Goal: Transaction & Acquisition: Purchase product/service

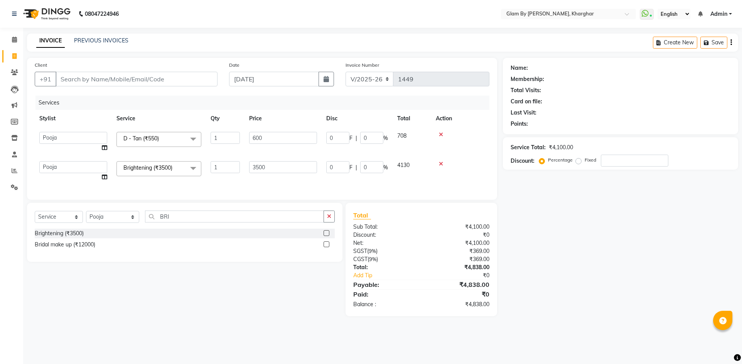
select select "3992"
select select "35045"
select select "service"
drag, startPoint x: 188, startPoint y: 187, endPoint x: 161, endPoint y: 188, distance: 27.0
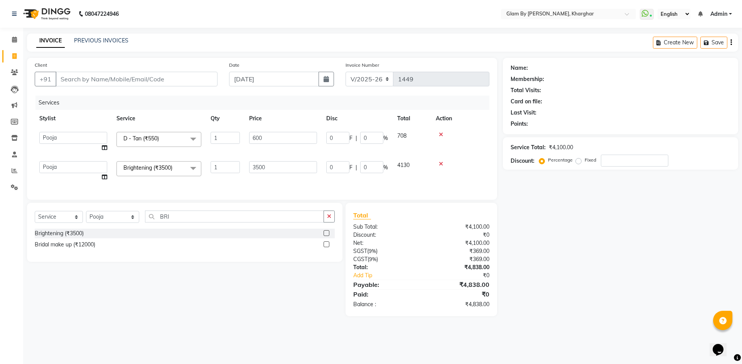
click at [188, 187] on div "Services Stylist Service Qty Price Disc Total Action [PERSON_NAME] Avi [PERSON_…" at bounding box center [262, 144] width 455 height 96
drag, startPoint x: 101, startPoint y: 226, endPoint x: 93, endPoint y: 223, distance: 9.5
click at [101, 223] on select "Select Stylist [PERSON_NAME] Avi [PERSON_NAME] [PERSON_NAME] (maneger) MARUL [P…" at bounding box center [112, 217] width 53 height 12
select select "26770"
click at [86, 217] on select "Select Stylist [PERSON_NAME] Avi [PERSON_NAME] [PERSON_NAME] (maneger) MARUL [P…" at bounding box center [112, 217] width 53 height 12
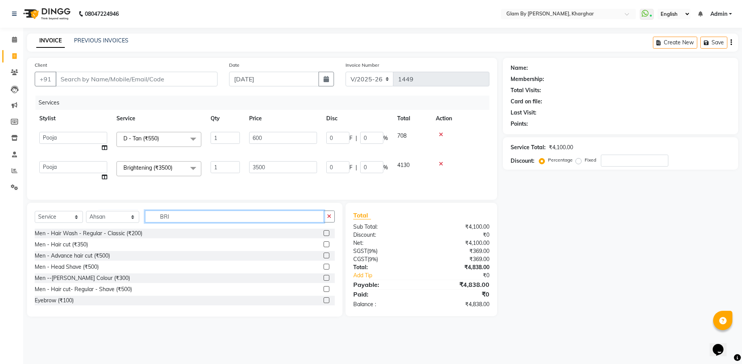
drag, startPoint x: 166, startPoint y: 222, endPoint x: 144, endPoint y: 221, distance: 22.0
click at [145, 221] on input "BRI" at bounding box center [234, 217] width 179 height 12
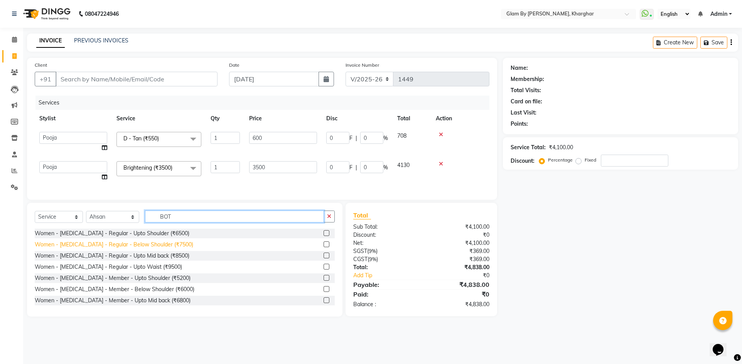
type input "BOT"
click at [136, 249] on div "Women - [MEDICAL_DATA] - Regular - Below Shoulder (₹7500)" at bounding box center [114, 245] width 159 height 8
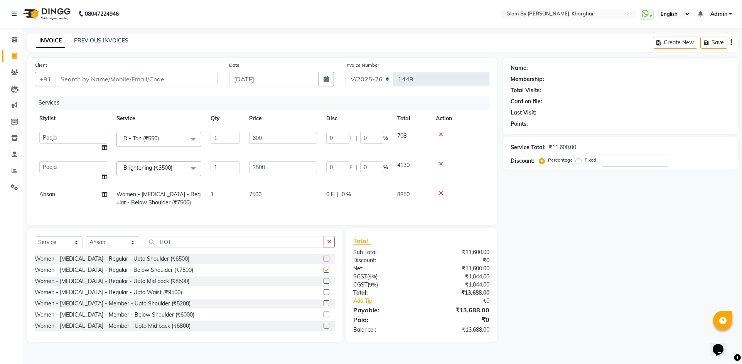
checkbox input "false"
click at [247, 199] on td "7500" at bounding box center [283, 198] width 77 height 25
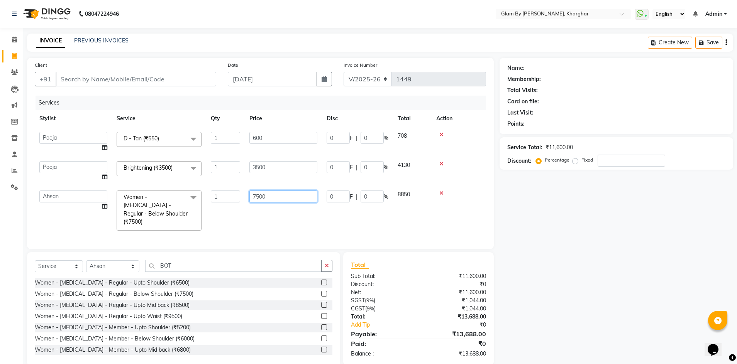
drag, startPoint x: 270, startPoint y: 194, endPoint x: 238, endPoint y: 200, distance: 32.1
click at [238, 200] on tr "[PERSON_NAME] Avi [PERSON_NAME] [PERSON_NAME] (maneger) MARUL [PERSON_NAME] [PE…" at bounding box center [260, 210] width 451 height 49
type input "8000"
click at [228, 211] on div "Services Stylist Service Qty Price Disc Total Action [PERSON_NAME] Avi [PERSON_…" at bounding box center [260, 169] width 451 height 146
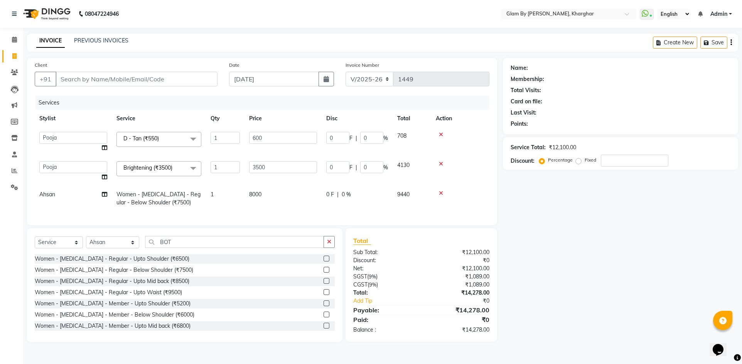
click at [337, 199] on td "0 F | 0 %" at bounding box center [357, 198] width 71 height 25
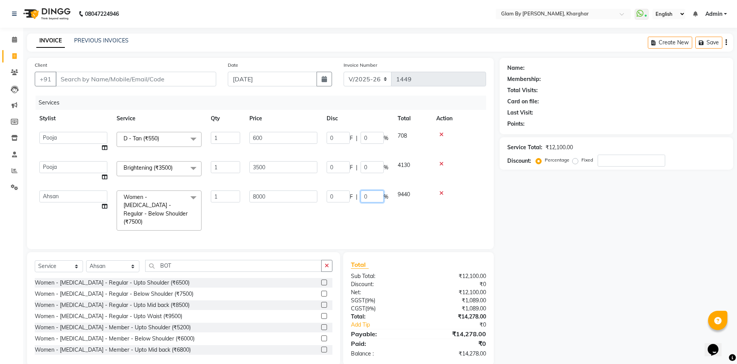
click at [355, 196] on div "0 F | 0 %" at bounding box center [357, 197] width 62 height 12
type input "30"
click at [354, 211] on td "0 F | 30 %" at bounding box center [357, 210] width 71 height 49
click at [336, 178] on td "0 F | 0 %" at bounding box center [357, 171] width 71 height 29
drag, startPoint x: 166, startPoint y: 261, endPoint x: 147, endPoint y: 260, distance: 19.7
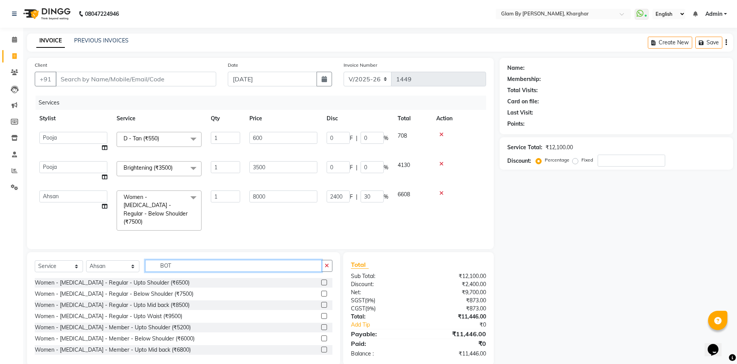
click at [147, 260] on input "BOT" at bounding box center [233, 266] width 177 height 12
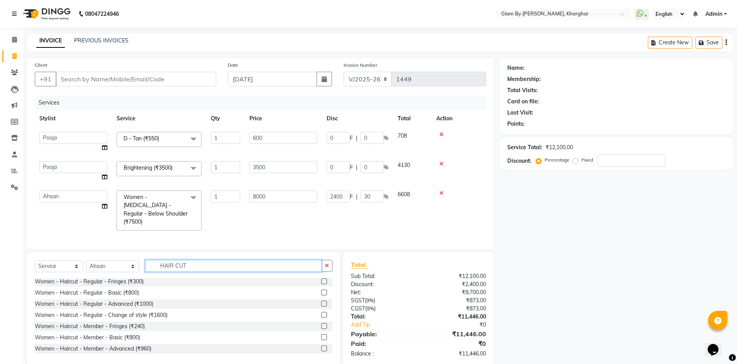
scroll to position [147, 0]
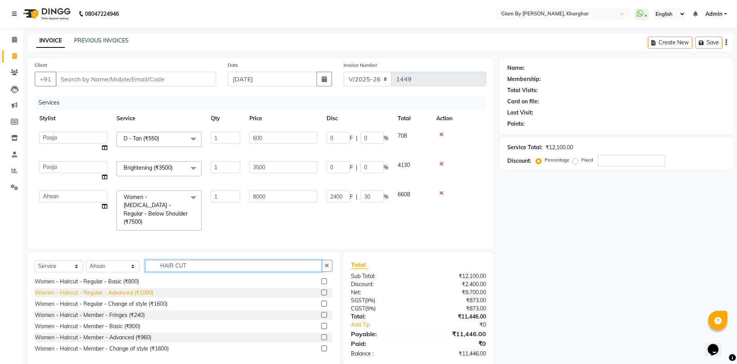
type input "HAIR CUT"
click at [120, 292] on div "Women - Haircut - Regular - Advanced (₹1000)" at bounding box center [94, 293] width 118 height 8
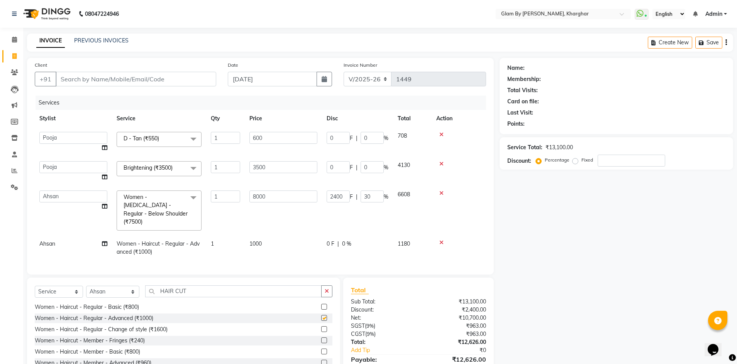
checkbox input "false"
click at [233, 240] on td "1" at bounding box center [225, 247] width 39 height 25
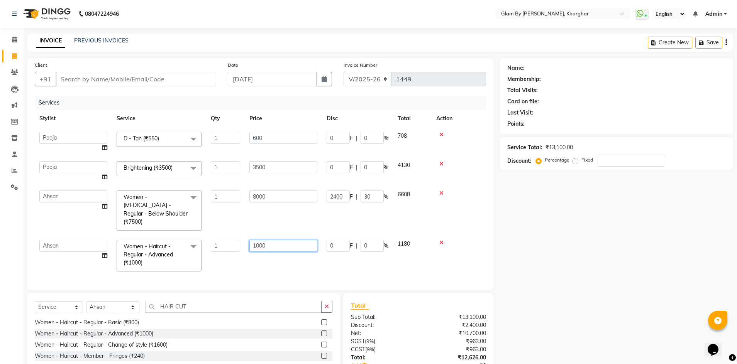
drag, startPoint x: 274, startPoint y: 241, endPoint x: 238, endPoint y: 239, distance: 36.0
click at [238, 239] on tr "[PERSON_NAME] Avi [PERSON_NAME] [PERSON_NAME] (maneger) MARUL [PERSON_NAME] [PE…" at bounding box center [260, 255] width 451 height 41
type input "800"
click at [248, 254] on div "Services Stylist Service Qty Price Disc Total Action [PERSON_NAME] Avi [PERSON_…" at bounding box center [260, 189] width 451 height 187
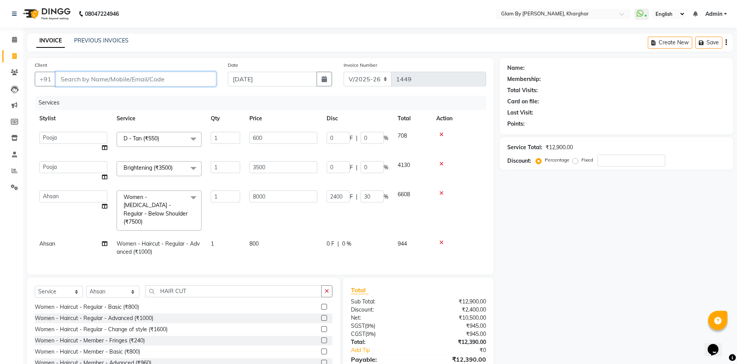
click at [68, 77] on input "Client" at bounding box center [136, 79] width 161 height 15
type input "A"
type input "0"
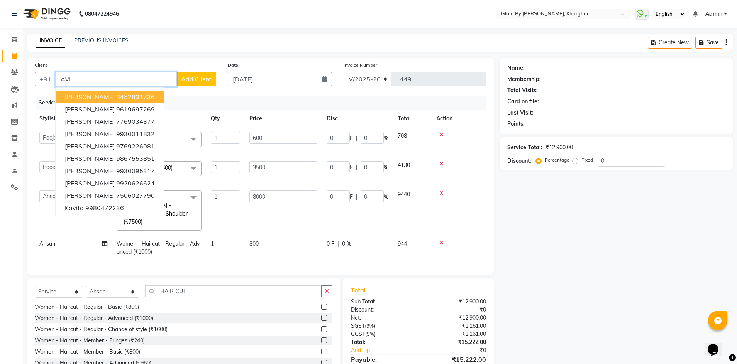
click at [70, 77] on input "AVI" at bounding box center [116, 79] width 121 height 15
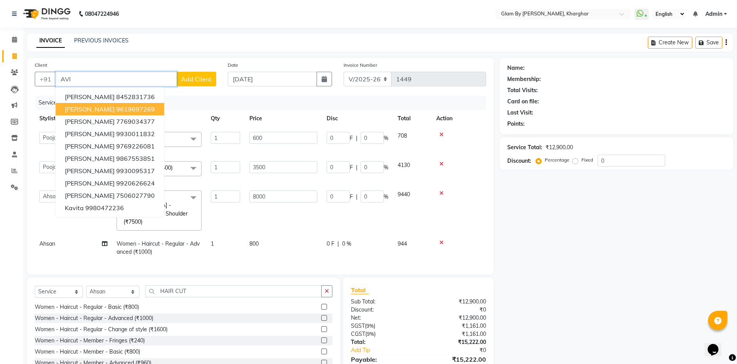
drag, startPoint x: 78, startPoint y: 106, endPoint x: 85, endPoint y: 91, distance: 17.4
click at [79, 106] on span "[PERSON_NAME]" at bounding box center [90, 109] width 50 height 8
type input "9619697269"
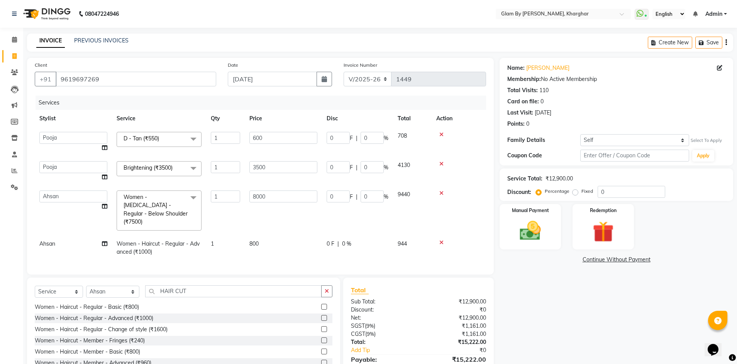
scroll to position [36, 0]
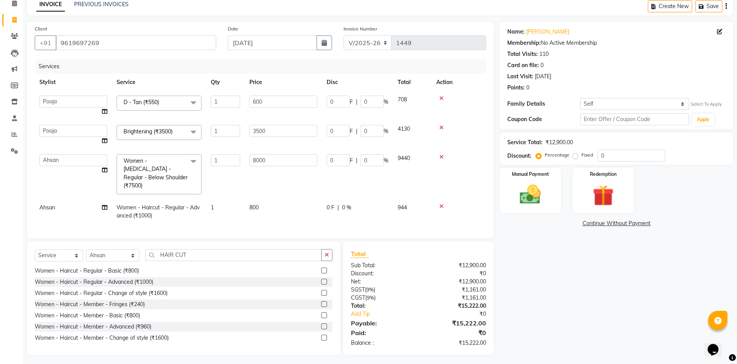
click at [275, 200] on td "800" at bounding box center [283, 211] width 77 height 25
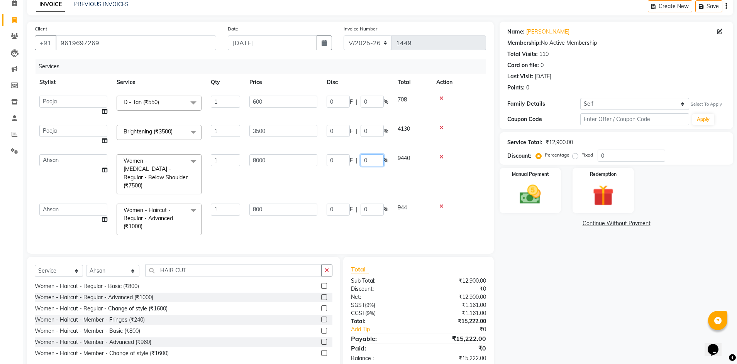
drag, startPoint x: 367, startPoint y: 162, endPoint x: 352, endPoint y: 159, distance: 14.5
click at [352, 159] on div "0 F | 0 %" at bounding box center [357, 160] width 62 height 12
type input "30"
click at [365, 181] on tbody "[PERSON_NAME] Avi [PERSON_NAME] [PERSON_NAME] (maneger) MARUL [PERSON_NAME] [PE…" at bounding box center [260, 165] width 451 height 149
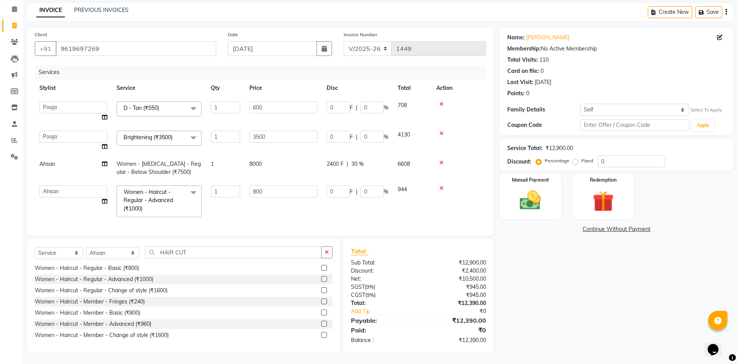
click at [276, 161] on tbody "[PERSON_NAME] Avi [PERSON_NAME] [PERSON_NAME] (maneger) MARUL [PERSON_NAME] [PE…" at bounding box center [260, 159] width 451 height 125
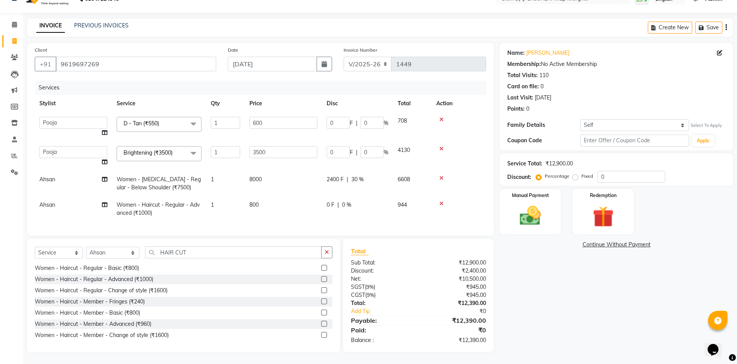
scroll to position [21, 0]
click at [279, 174] on td "8000" at bounding box center [283, 183] width 77 height 25
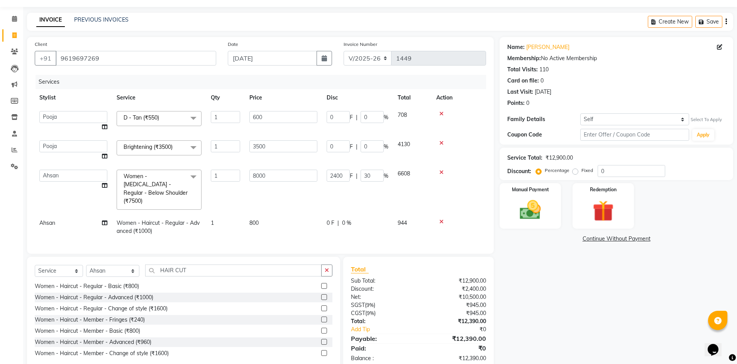
scroll to position [36, 0]
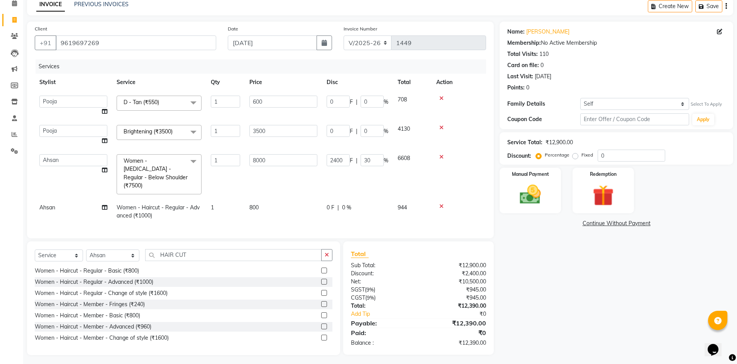
click at [274, 200] on td "800" at bounding box center [283, 211] width 77 height 25
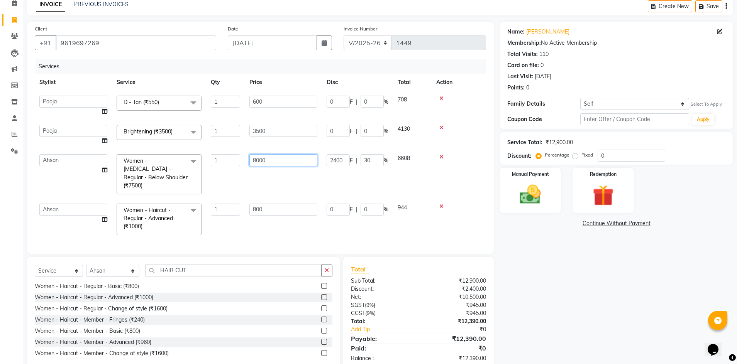
drag, startPoint x: 270, startPoint y: 159, endPoint x: 247, endPoint y: 158, distance: 23.2
click at [247, 158] on td "8000" at bounding box center [283, 174] width 77 height 49
type input "9000"
click at [368, 180] on tbody "[PERSON_NAME] Avi [PERSON_NAME] [PERSON_NAME] (maneger) MARUL [PERSON_NAME] [PE…" at bounding box center [260, 165] width 451 height 149
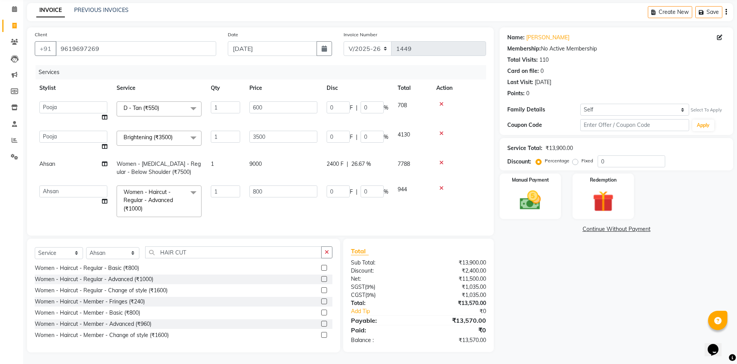
drag, startPoint x: 276, startPoint y: 160, endPoint x: 282, endPoint y: 160, distance: 6.2
click at [282, 160] on td "9000" at bounding box center [283, 167] width 77 height 25
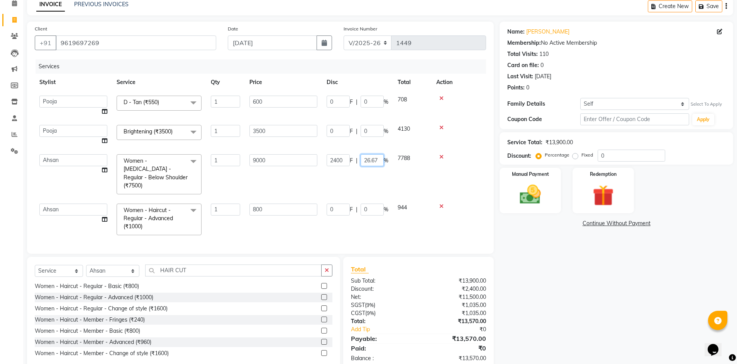
drag, startPoint x: 380, startPoint y: 160, endPoint x: 358, endPoint y: 157, distance: 21.8
click at [358, 157] on div "2400 F | 26.67 %" at bounding box center [357, 160] width 62 height 12
type input "30"
click at [369, 184] on tbody "[PERSON_NAME] Avi [PERSON_NAME] [PERSON_NAME] (maneger) MARUL [PERSON_NAME] [PE…" at bounding box center [260, 165] width 451 height 149
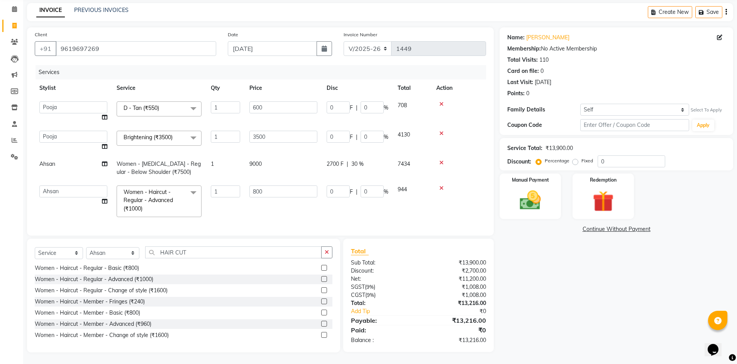
click at [277, 158] on td "9000" at bounding box center [283, 167] width 77 height 25
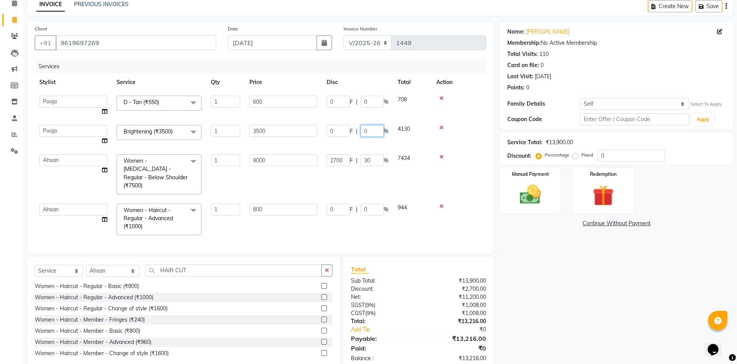
drag, startPoint x: 365, startPoint y: 133, endPoint x: 360, endPoint y: 130, distance: 5.9
click at [360, 132] on input "0" at bounding box center [371, 131] width 23 height 12
type input "15"
click at [338, 147] on tbody "[PERSON_NAME] Avi [PERSON_NAME] [PERSON_NAME] (maneger) MARUL [PERSON_NAME] [PE…" at bounding box center [260, 165] width 451 height 149
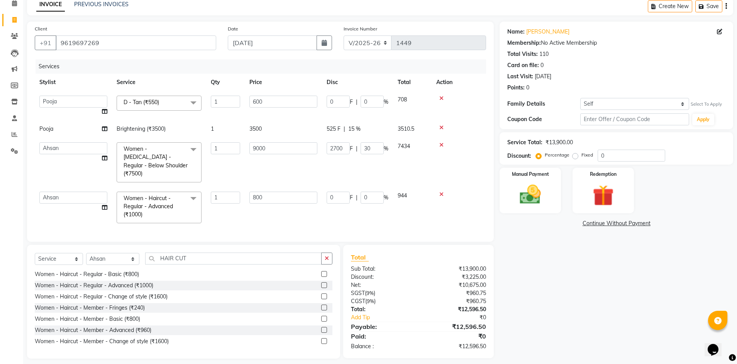
click at [272, 132] on td "3500" at bounding box center [283, 128] width 77 height 17
select select "35045"
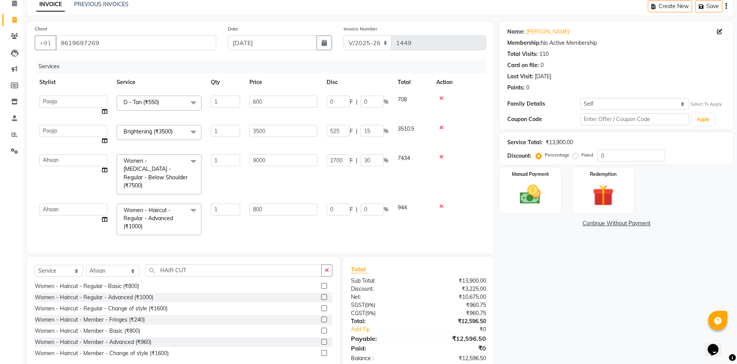
click at [439, 204] on icon at bounding box center [441, 206] width 4 height 5
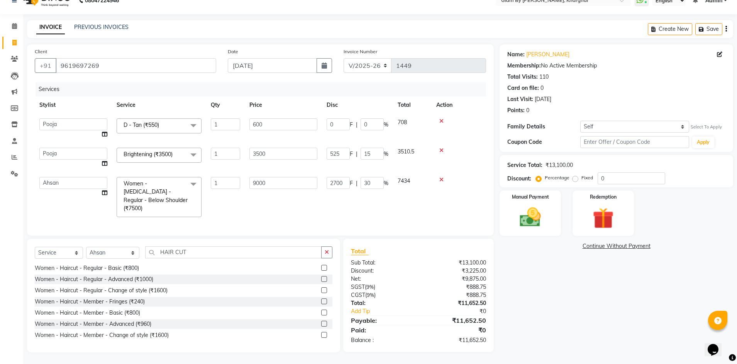
scroll to position [11, 0]
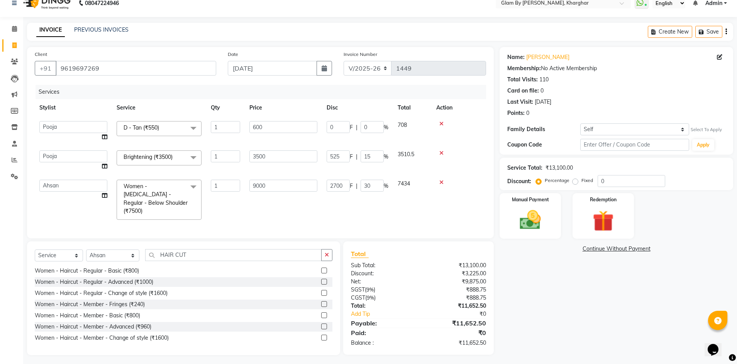
click at [376, 201] on td "2700 F | 30 %" at bounding box center [357, 199] width 71 height 49
drag, startPoint x: 121, startPoint y: 269, endPoint x: 206, endPoint y: 243, distance: 88.8
click at [121, 269] on div "Women - Haircut - Regular - Basic (₹800)" at bounding box center [87, 271] width 104 height 8
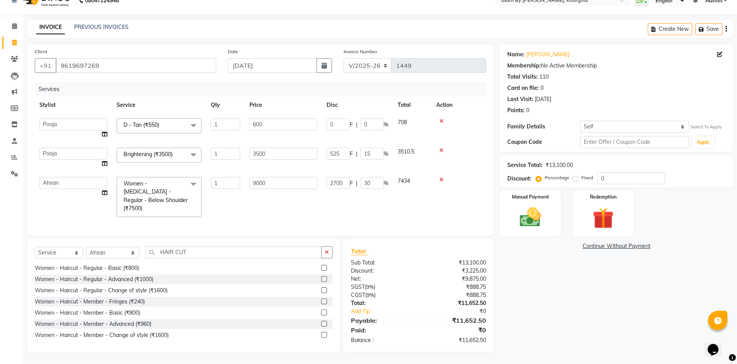
checkbox input "false"
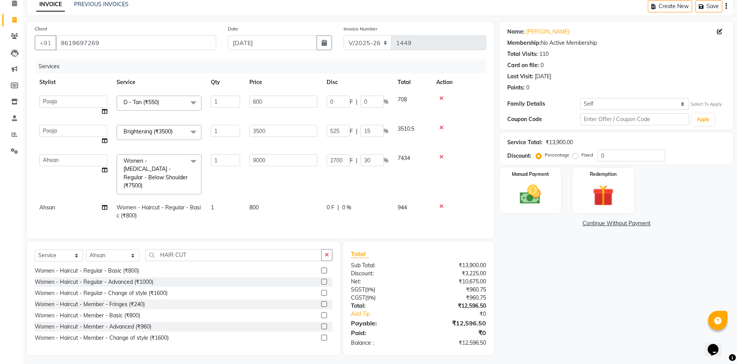
click at [252, 215] on td "800" at bounding box center [283, 211] width 77 height 25
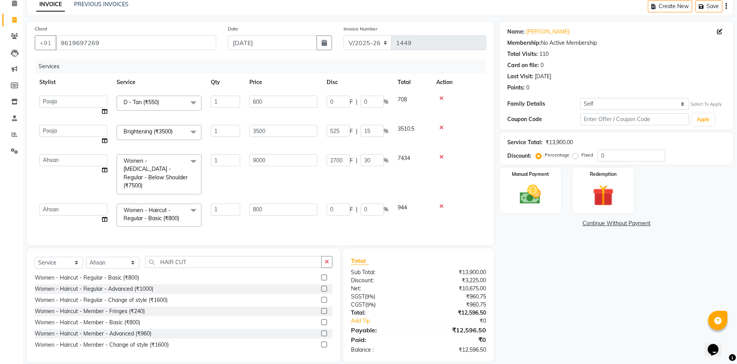
scroll to position [44, 0]
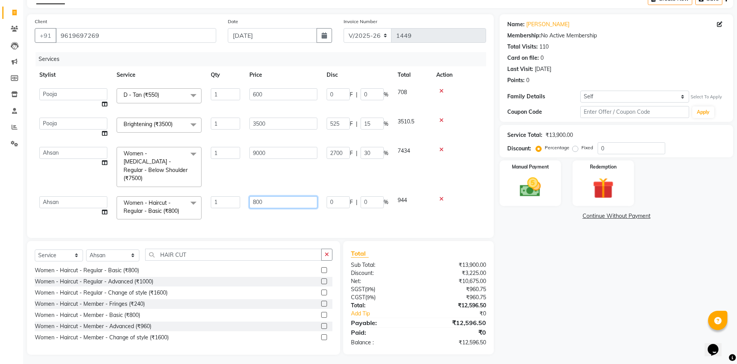
click at [263, 196] on input "800" at bounding box center [283, 202] width 68 height 12
drag, startPoint x: 252, startPoint y: 192, endPoint x: 245, endPoint y: 192, distance: 6.9
click at [245, 192] on td "800" at bounding box center [283, 208] width 77 height 33
type input "500"
click at [258, 201] on td "500" at bounding box center [283, 208] width 77 height 33
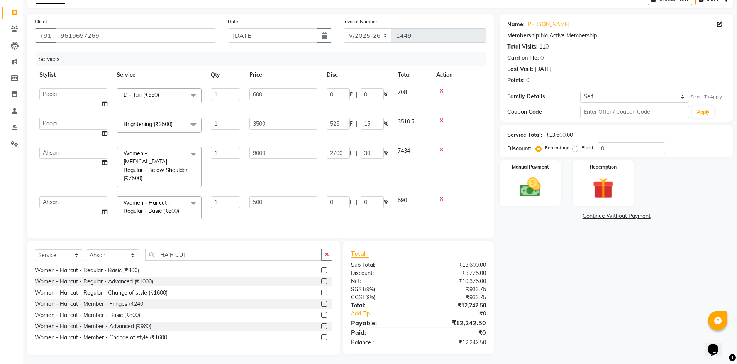
click at [261, 212] on td "500" at bounding box center [283, 208] width 77 height 33
click at [275, 171] on td "9000" at bounding box center [283, 166] width 77 height 49
drag, startPoint x: 283, startPoint y: 203, endPoint x: 288, endPoint y: 199, distance: 6.6
click at [285, 202] on td "500" at bounding box center [283, 208] width 77 height 33
click at [557, 202] on div "Manual Payment" at bounding box center [530, 183] width 64 height 47
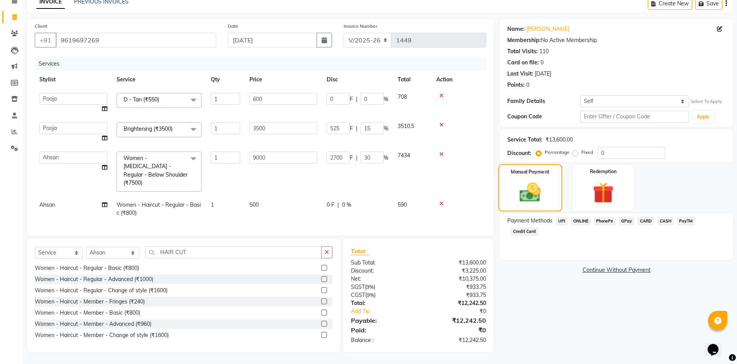
scroll to position [36, 0]
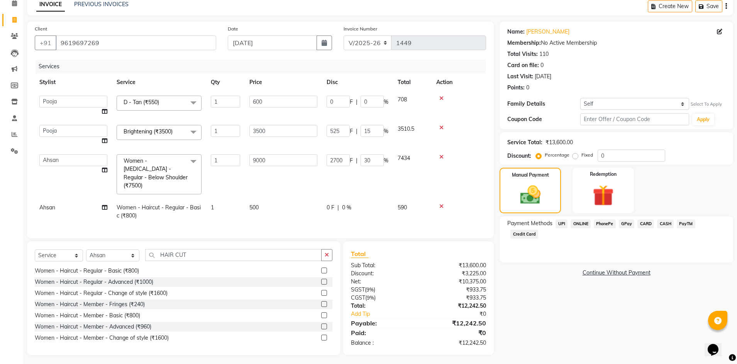
click at [61, 201] on td "Ahsan" at bounding box center [73, 211] width 77 height 25
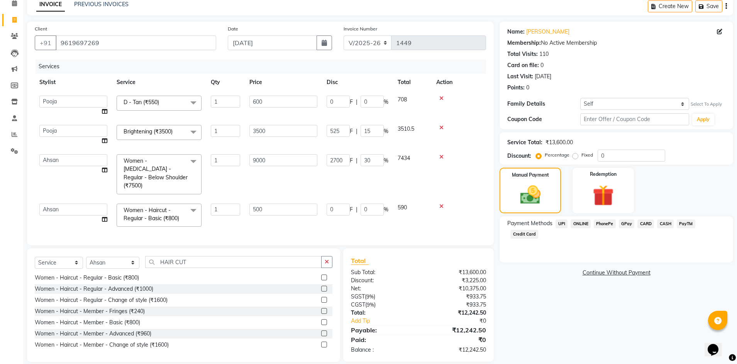
scroll to position [44, 0]
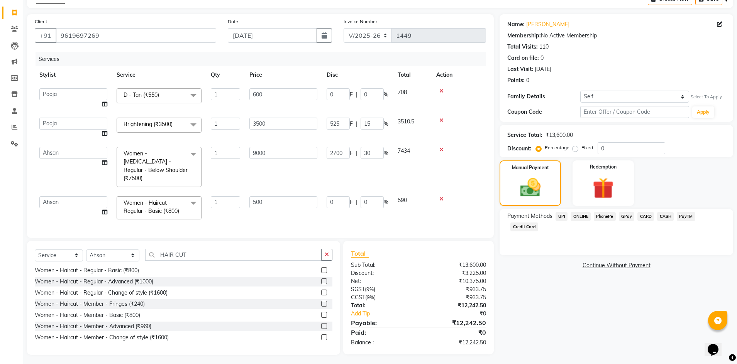
click at [645, 217] on span "CARD" at bounding box center [645, 216] width 17 height 9
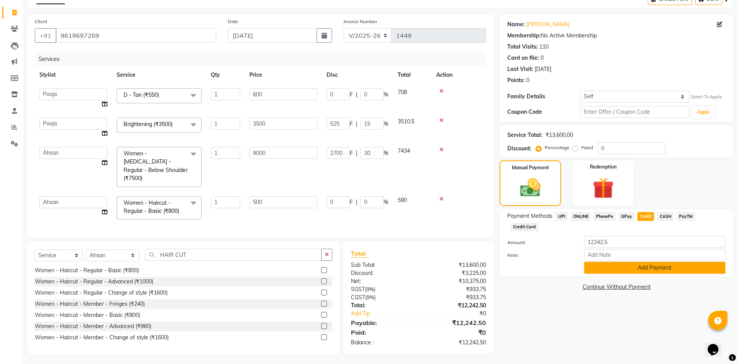
click at [636, 262] on button "Add Payment" at bounding box center [654, 268] width 141 height 12
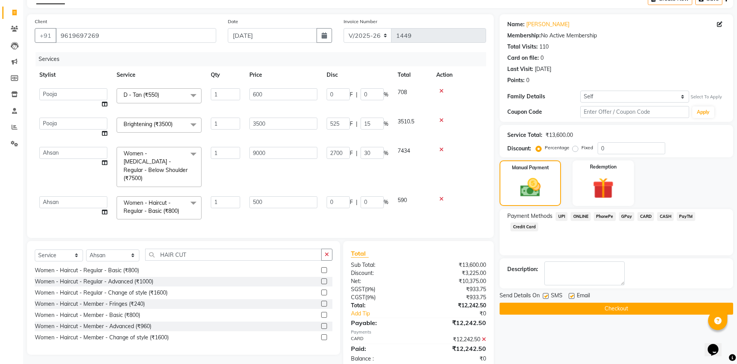
click at [615, 310] on button "Checkout" at bounding box center [615, 309] width 233 height 12
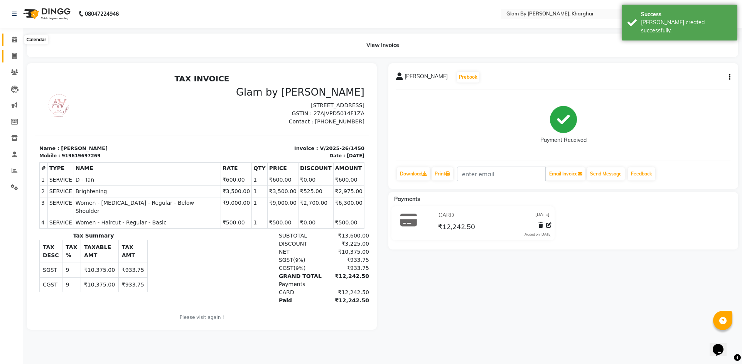
drag, startPoint x: 14, startPoint y: 41, endPoint x: 16, endPoint y: 54, distance: 13.0
click at [14, 42] on icon at bounding box center [14, 40] width 5 height 6
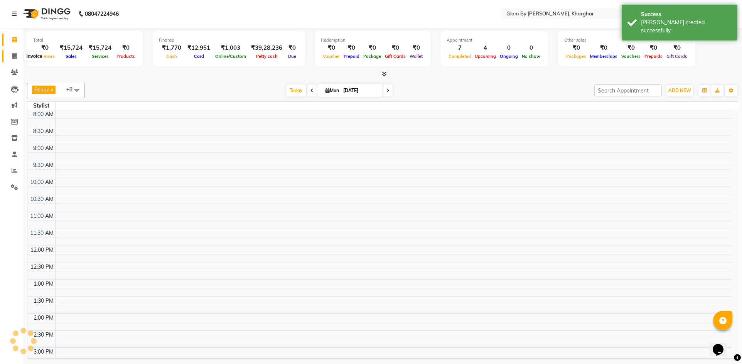
click at [16, 56] on icon at bounding box center [14, 56] width 4 height 6
select select "3992"
select select "service"
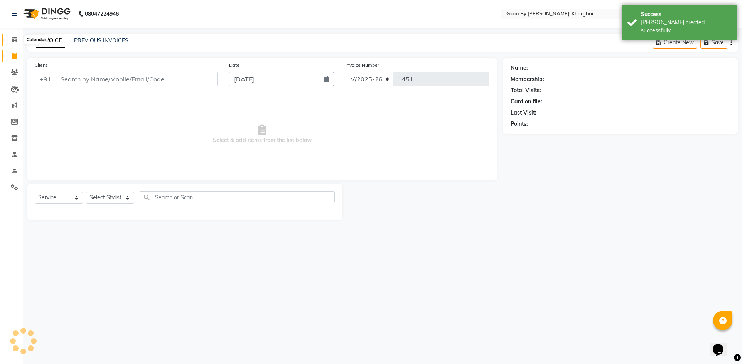
click at [17, 40] on span at bounding box center [15, 39] width 14 height 9
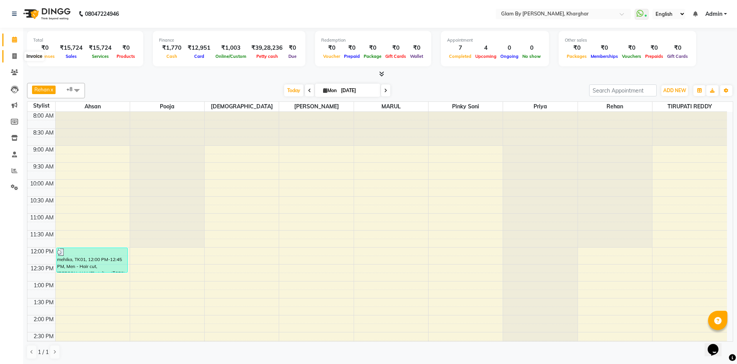
click at [15, 57] on icon at bounding box center [14, 56] width 4 height 6
select select "3992"
select select "service"
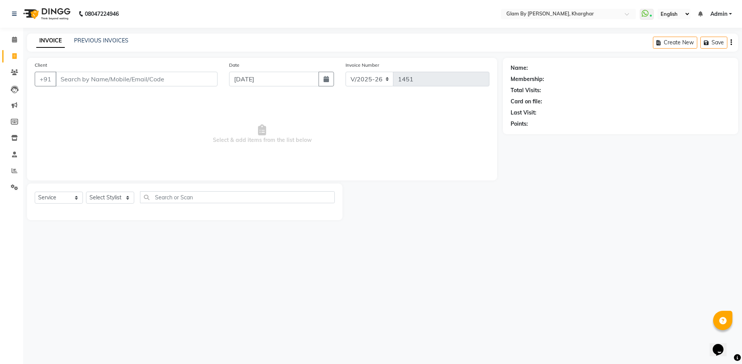
click at [66, 80] on input "Client" at bounding box center [137, 79] width 162 height 15
click at [59, 199] on select "Select Service Product Membership Package Voucher Prepaid Gift Card" at bounding box center [59, 198] width 48 height 12
click at [35, 192] on select "Select Service Product Membership Package Voucher Prepaid Gift Card" at bounding box center [59, 198] width 48 height 12
click at [97, 199] on select "Select Stylist [PERSON_NAME] Avi [PERSON_NAME] [PERSON_NAME] (maneger) MARUL [P…" at bounding box center [112, 198] width 53 height 12
select select "26770"
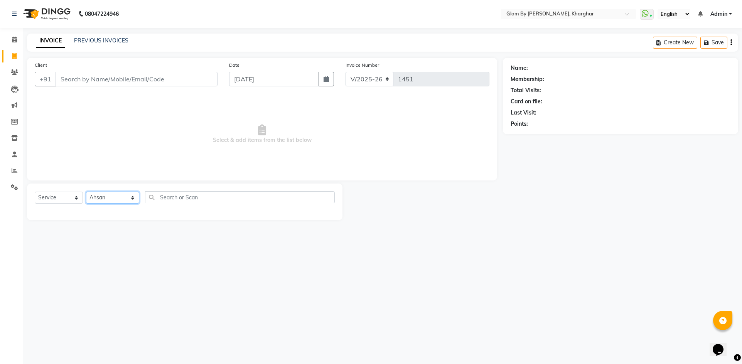
click at [86, 192] on select "Select Stylist [PERSON_NAME] Avi [PERSON_NAME] [PERSON_NAME] (maneger) MARUL [P…" at bounding box center [112, 198] width 53 height 12
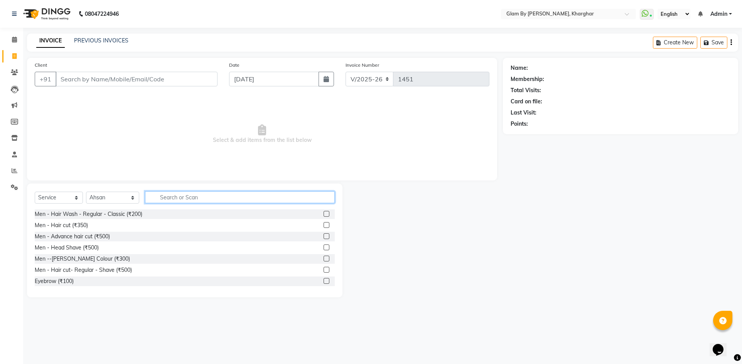
click at [151, 197] on input "text" at bounding box center [240, 197] width 190 height 12
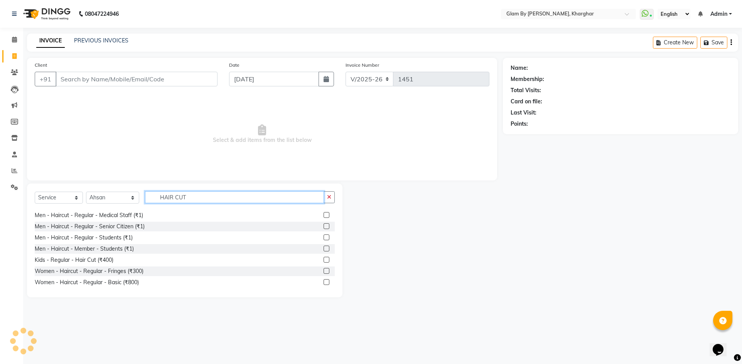
scroll to position [116, 0]
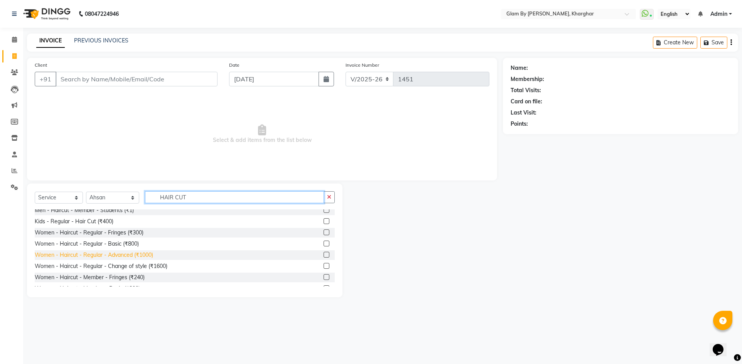
type input "HAIR CUT"
click at [145, 258] on div "Women - Haircut - Regular - Advanced (₹1000)" at bounding box center [94, 255] width 118 height 8
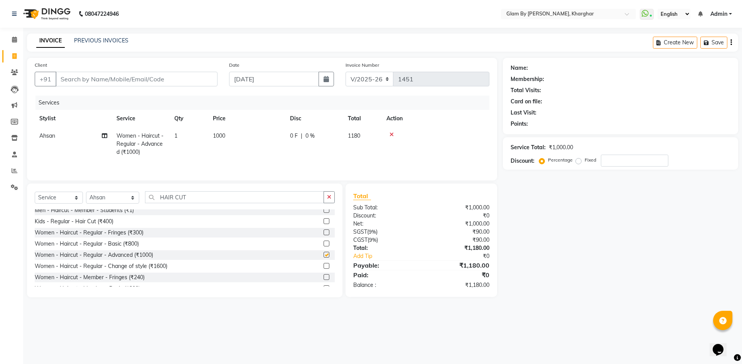
checkbox input "false"
click at [205, 146] on td "1" at bounding box center [189, 144] width 39 height 34
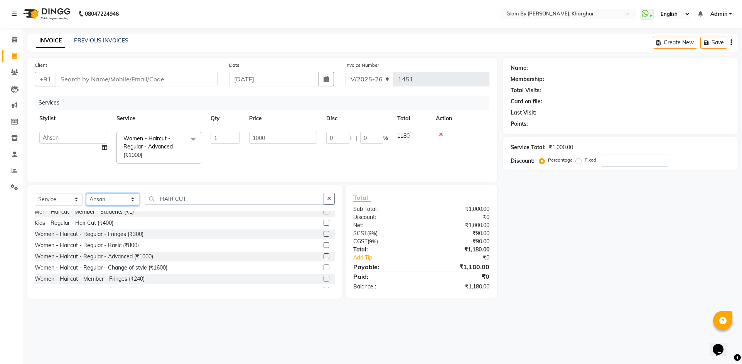
click at [101, 201] on select "Select Stylist [PERSON_NAME] Avi [PERSON_NAME] [PERSON_NAME] (maneger) MARUL [P…" at bounding box center [112, 200] width 53 height 12
select select "62973"
click at [86, 199] on select "Select Stylist [PERSON_NAME] Avi [PERSON_NAME] [PERSON_NAME] (maneger) MARUL [P…" at bounding box center [112, 200] width 53 height 12
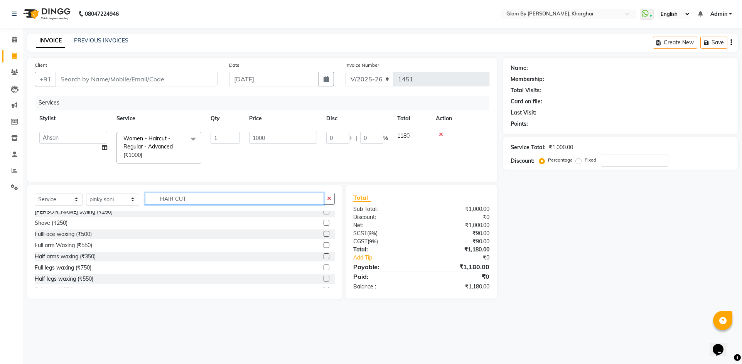
drag, startPoint x: 188, startPoint y: 203, endPoint x: 143, endPoint y: 198, distance: 45.4
click at [143, 198] on div "Select Service Product Membership Package Voucher Prepaid Gift Card Select Styl…" at bounding box center [185, 242] width 316 height 114
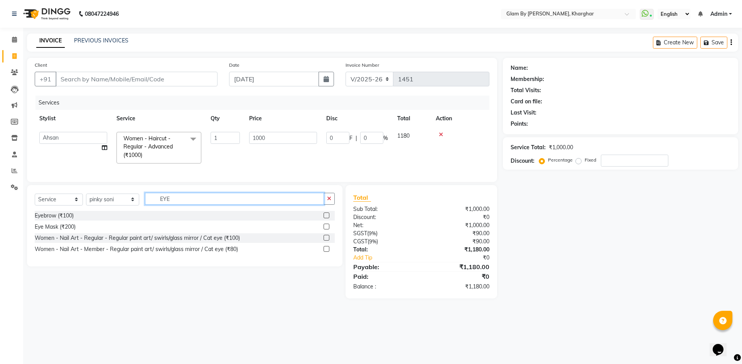
scroll to position [0, 0]
type input "EYE"
click at [66, 220] on div "Eyebrow (₹100)" at bounding box center [54, 216] width 39 height 8
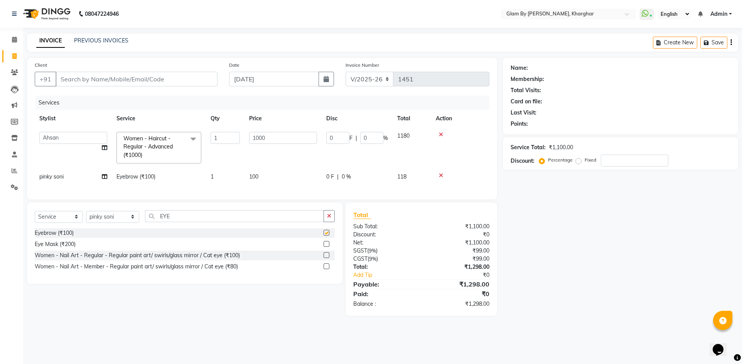
checkbox input "false"
click at [190, 176] on td "Eyebrow (₹100)" at bounding box center [159, 176] width 94 height 17
select select "62973"
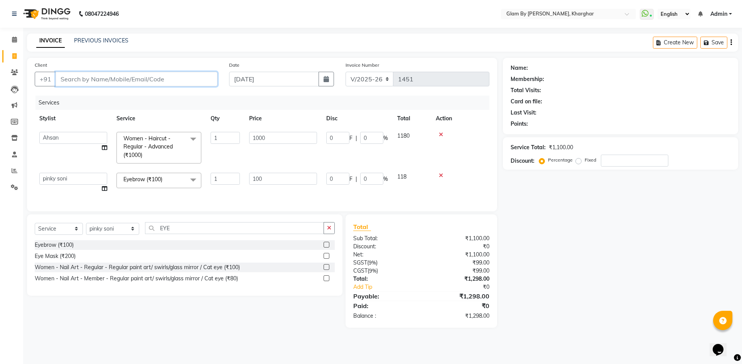
click at [61, 79] on input "Client" at bounding box center [137, 79] width 162 height 15
click at [69, 76] on input "Client" at bounding box center [137, 79] width 162 height 15
click at [66, 80] on input "Client" at bounding box center [137, 79] width 162 height 15
type input "7"
type input "0"
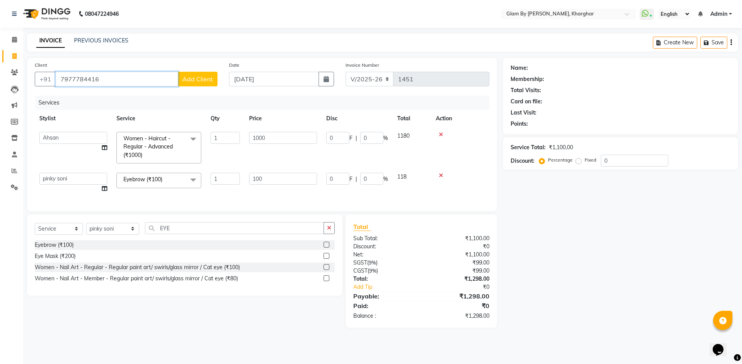
type input "7977784416"
click at [205, 83] on button "Add Client" at bounding box center [198, 79] width 40 height 15
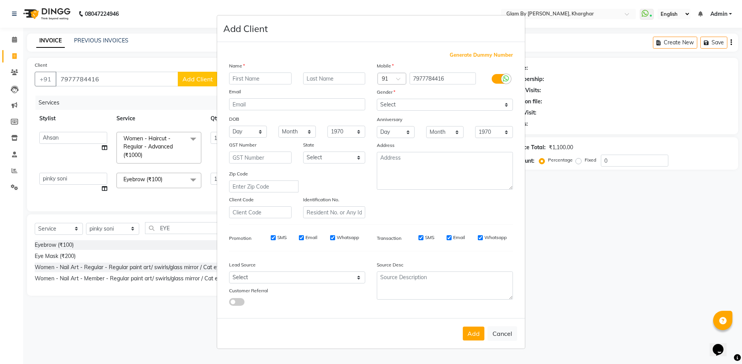
click at [242, 80] on input "text" at bounding box center [260, 79] width 63 height 12
type input "LUCKY"
click at [321, 77] on input "text" at bounding box center [334, 79] width 63 height 12
type input "M"
click at [390, 108] on select "Select [DEMOGRAPHIC_DATA] [DEMOGRAPHIC_DATA] Other Prefer Not To Say" at bounding box center [445, 105] width 136 height 12
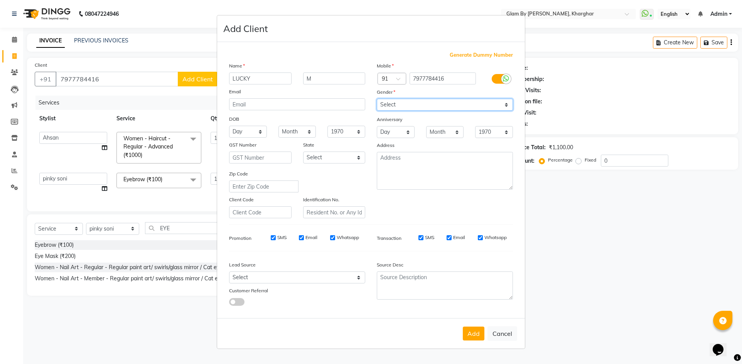
select select "[DEMOGRAPHIC_DATA]"
click at [377, 99] on select "Select [DEMOGRAPHIC_DATA] [DEMOGRAPHIC_DATA] Other Prefer Not To Say" at bounding box center [445, 105] width 136 height 12
click at [475, 339] on button "Add" at bounding box center [474, 334] width 22 height 14
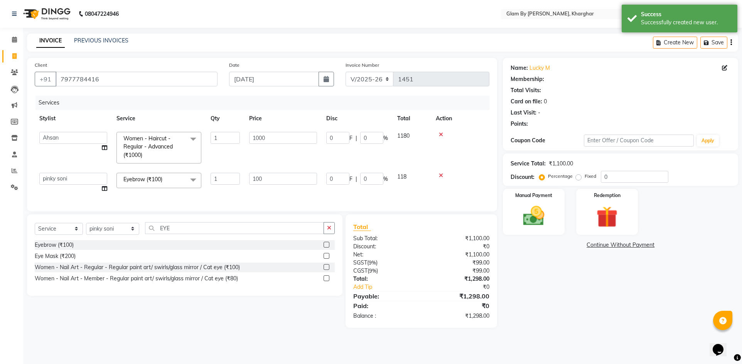
select select "1: Object"
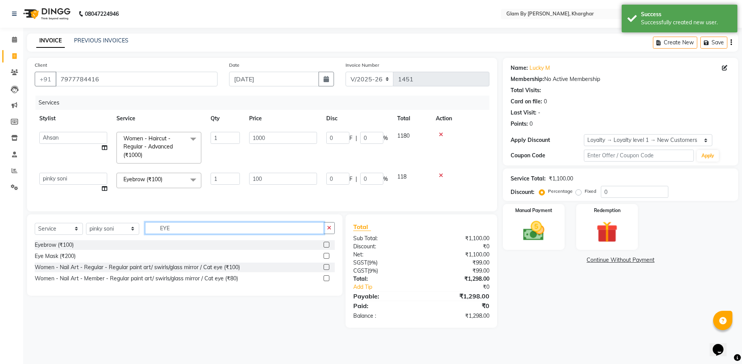
drag, startPoint x: 167, startPoint y: 233, endPoint x: 142, endPoint y: 230, distance: 24.9
click at [145, 230] on input "EYE" at bounding box center [234, 228] width 179 height 12
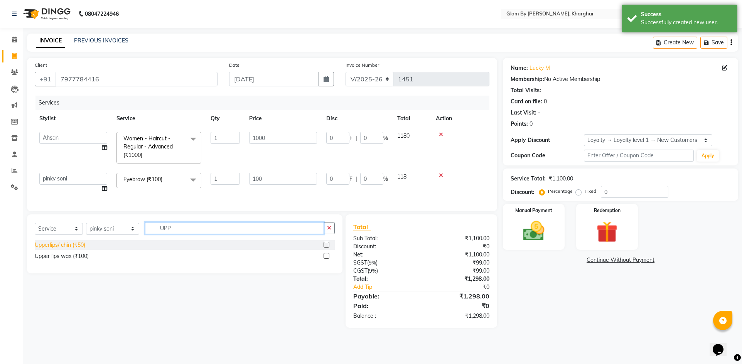
type input "UPP"
click at [71, 249] on div "Upperlips/ chin (₹50)" at bounding box center [60, 245] width 51 height 8
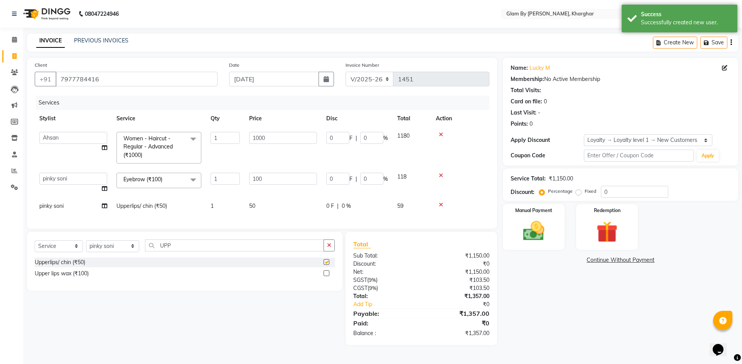
checkbox input "false"
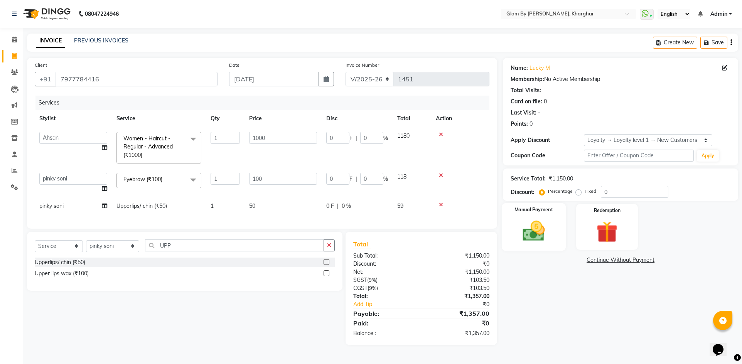
drag, startPoint x: 552, startPoint y: 237, endPoint x: 555, endPoint y: 247, distance: 10.1
click at [553, 238] on div "Manual Payment" at bounding box center [534, 227] width 64 height 48
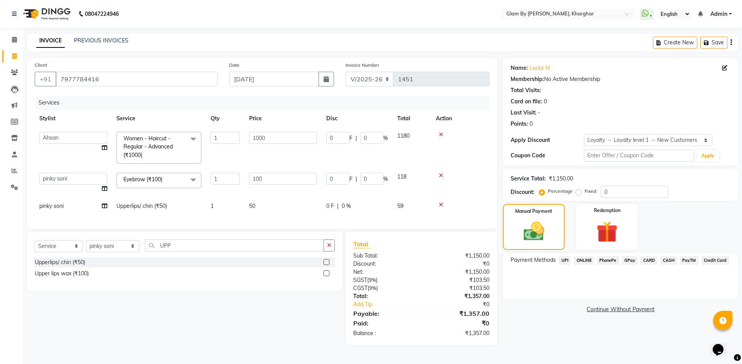
click at [50, 206] on span "pinky soni" at bounding box center [51, 206] width 24 height 7
select select "62973"
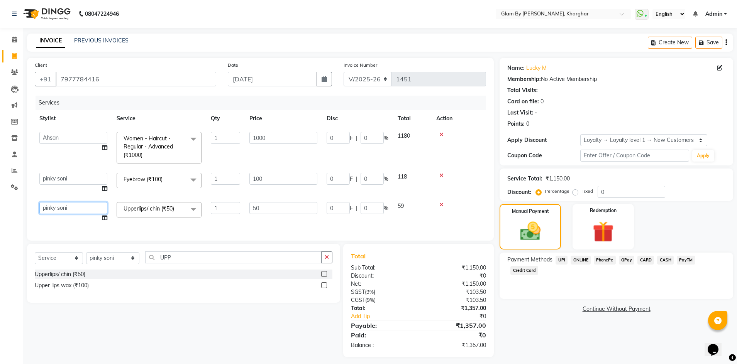
click at [49, 208] on select "[PERSON_NAME] Avi [PERSON_NAME] [PERSON_NAME] (maneger) MARUL [PERSON_NAME] [PE…" at bounding box center [73, 208] width 68 height 12
select select "35045"
click at [47, 180] on select "[PERSON_NAME] Avi [PERSON_NAME] [PERSON_NAME] (maneger) MARUL [PERSON_NAME] [PE…" at bounding box center [73, 179] width 68 height 12
select select "35045"
click at [582, 259] on span "ONLINE" at bounding box center [580, 260] width 20 height 9
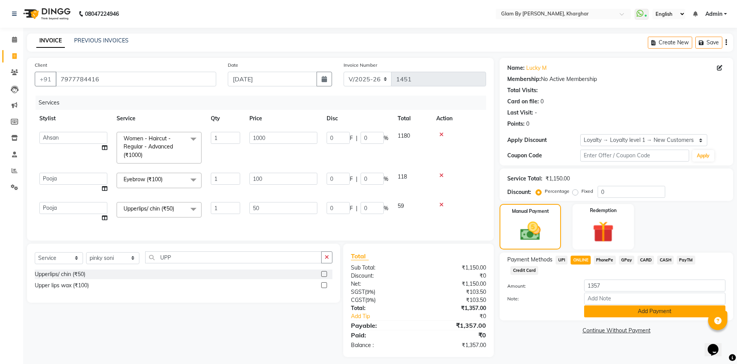
click at [636, 306] on button "Add Payment" at bounding box center [654, 312] width 141 height 12
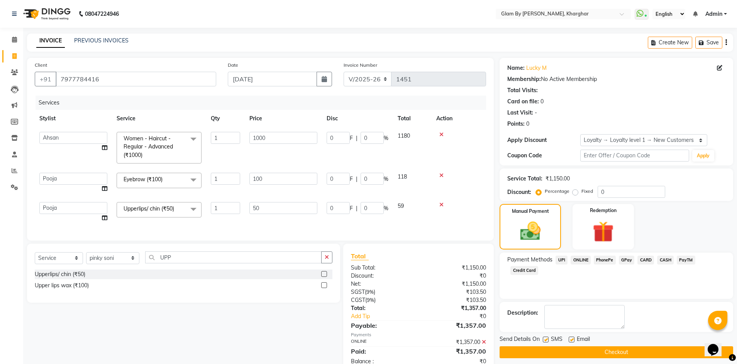
click at [632, 352] on button "Checkout" at bounding box center [615, 352] width 233 height 12
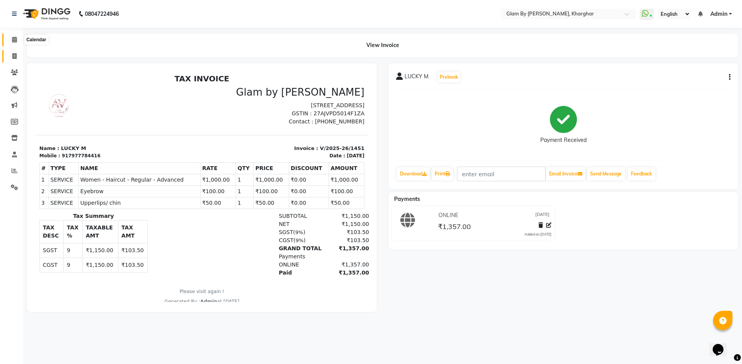
drag, startPoint x: 12, startPoint y: 41, endPoint x: 12, endPoint y: 52, distance: 11.6
click at [12, 42] on span at bounding box center [15, 39] width 14 height 9
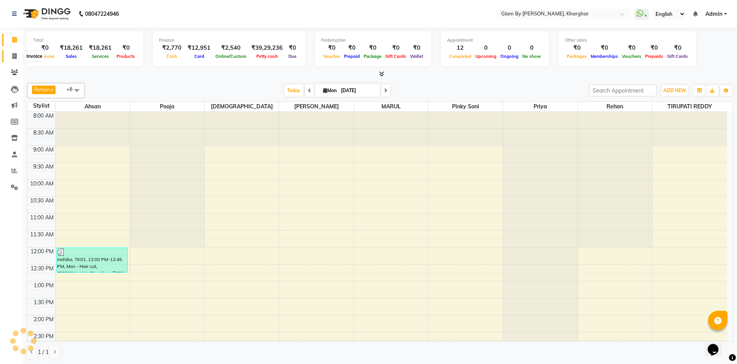
drag, startPoint x: 12, startPoint y: 55, endPoint x: 12, endPoint y: 44, distance: 11.2
click at [12, 54] on icon at bounding box center [14, 56] width 4 height 6
select select "3992"
select select "service"
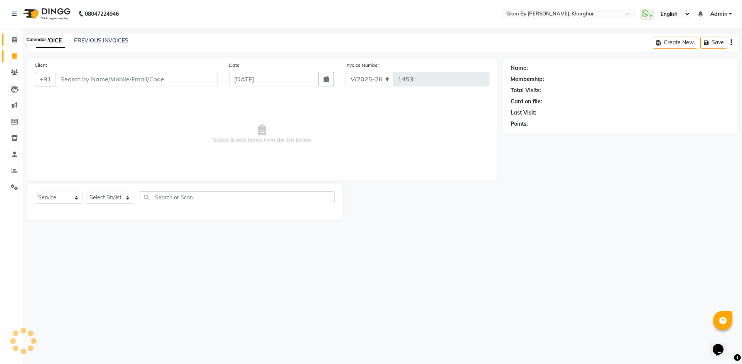
click at [14, 42] on icon at bounding box center [14, 40] width 5 height 6
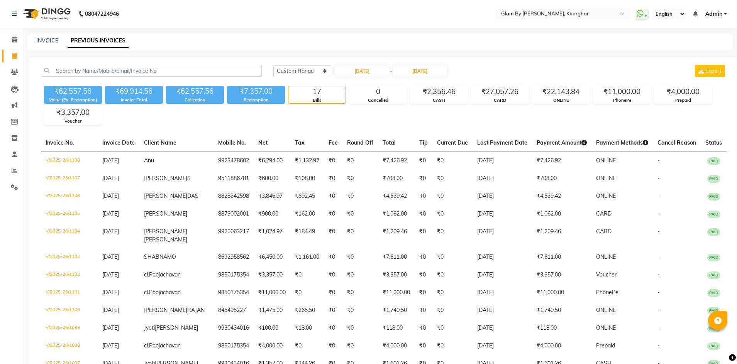
select select "range"
click at [15, 41] on icon at bounding box center [14, 40] width 5 height 6
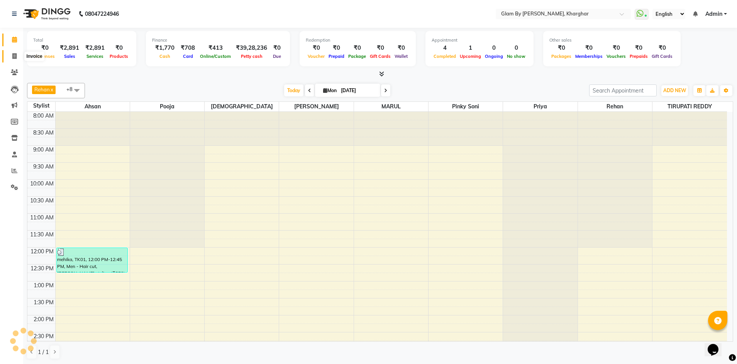
click at [13, 58] on icon at bounding box center [14, 56] width 4 height 6
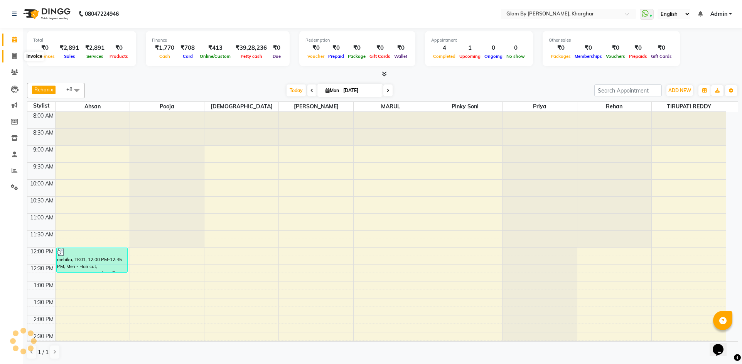
select select "3992"
select select "service"
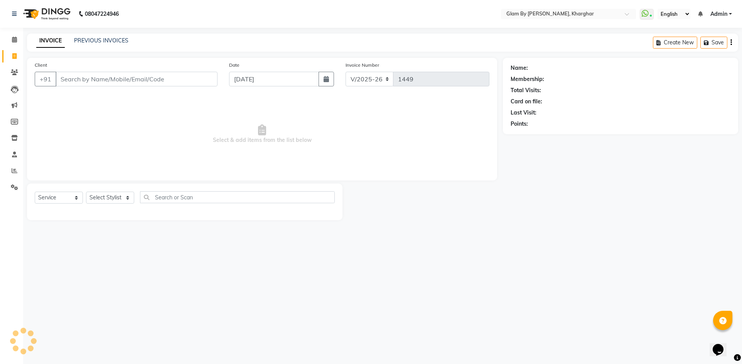
click at [70, 81] on input "Client" at bounding box center [137, 79] width 162 height 15
click at [50, 201] on select "Select Service Product Membership Package Voucher Prepaid Gift Card" at bounding box center [59, 198] width 48 height 12
click at [35, 192] on select "Select Service Product Membership Package Voucher Prepaid Gift Card" at bounding box center [59, 198] width 48 height 12
click at [100, 200] on select "Select Stylist [PERSON_NAME] Avi [PERSON_NAME] [PERSON_NAME] (maneger) MARUL [P…" at bounding box center [112, 198] width 53 height 12
select select "52399"
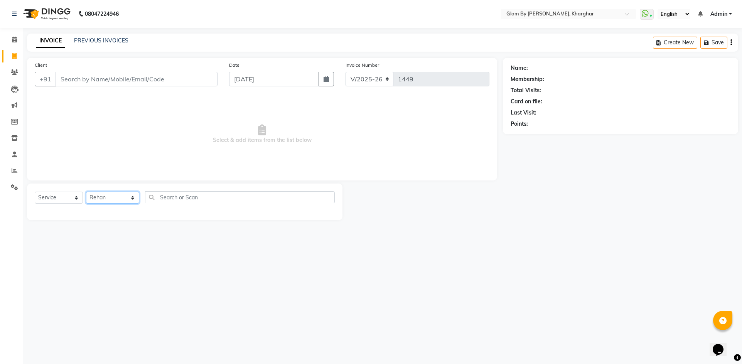
click at [86, 192] on select "Select Stylist [PERSON_NAME] Avi [PERSON_NAME] [PERSON_NAME] (maneger) MARUL [P…" at bounding box center [112, 198] width 53 height 12
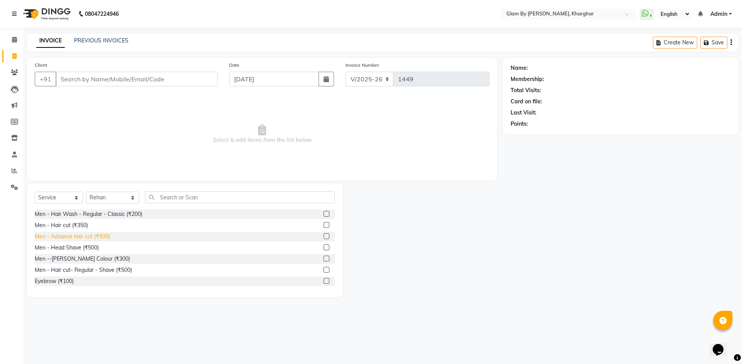
click at [97, 239] on div "Men - Advance hair cut (₹500)" at bounding box center [72, 237] width 75 height 8
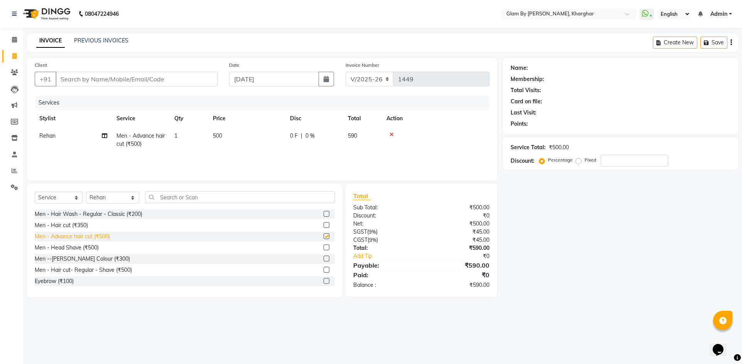
checkbox input "false"
click at [67, 79] on input "Client" at bounding box center [137, 79] width 162 height 15
type input "9"
type input "0"
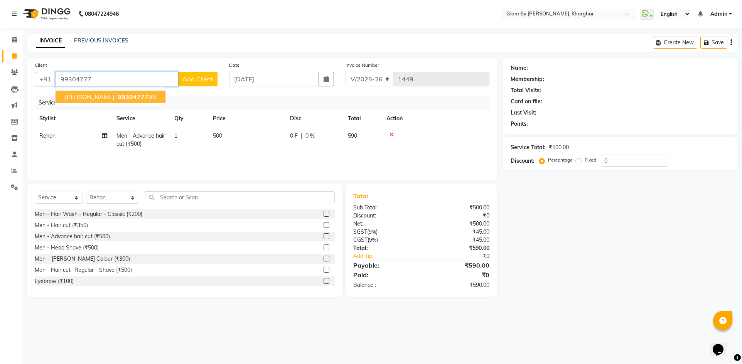
drag, startPoint x: 90, startPoint y: 96, endPoint x: 105, endPoint y: 100, distance: 15.2
click at [91, 96] on span "vina Kashyap" at bounding box center [90, 97] width 50 height 8
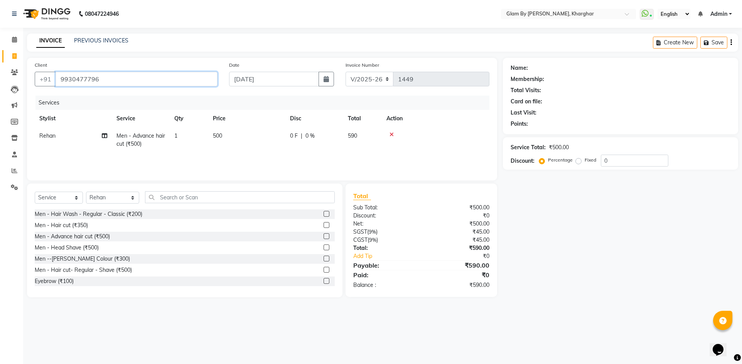
type input "9930477796"
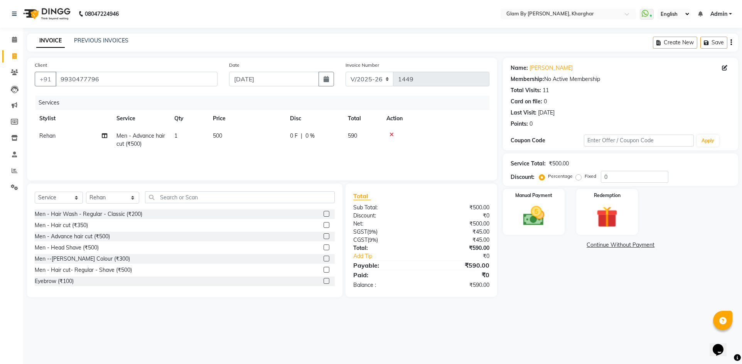
drag, startPoint x: 172, startPoint y: 154, endPoint x: 183, endPoint y: 155, distance: 10.6
click at [173, 154] on div "Services Stylist Service Qty Price Disc Total Action Rehan Men - Advance hair c…" at bounding box center [262, 134] width 455 height 77
click at [559, 227] on div "Manual Payment" at bounding box center [534, 212] width 64 height 48
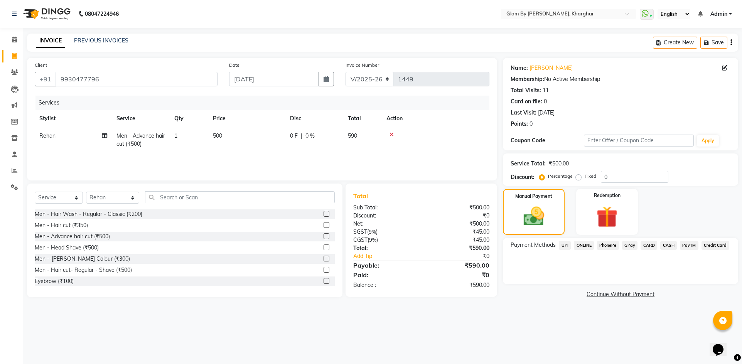
click at [584, 247] on span "ONLINE" at bounding box center [584, 245] width 20 height 9
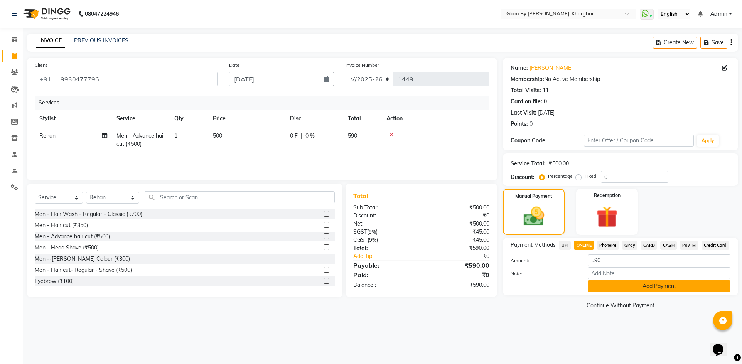
click at [648, 285] on button "Add Payment" at bounding box center [659, 287] width 143 height 12
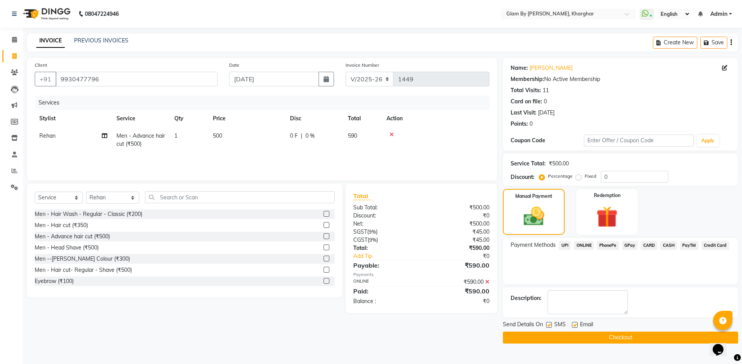
click at [598, 338] on button "Checkout" at bounding box center [620, 338] width 235 height 12
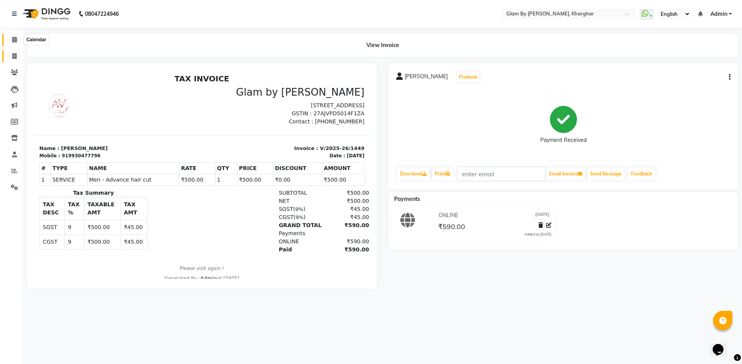
drag, startPoint x: 14, startPoint y: 40, endPoint x: 14, endPoint y: 52, distance: 12.0
click at [14, 40] on icon at bounding box center [14, 40] width 5 height 6
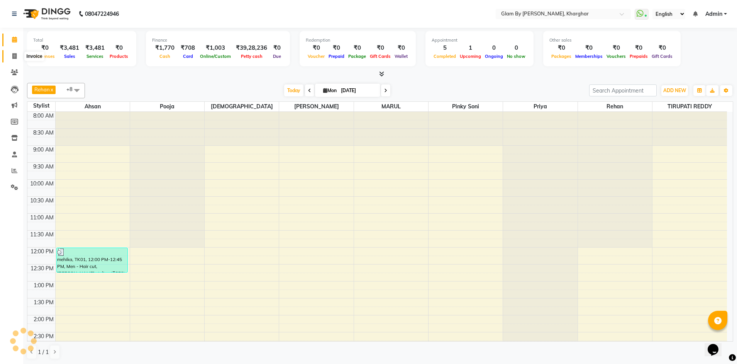
click at [14, 53] on icon at bounding box center [14, 56] width 4 height 6
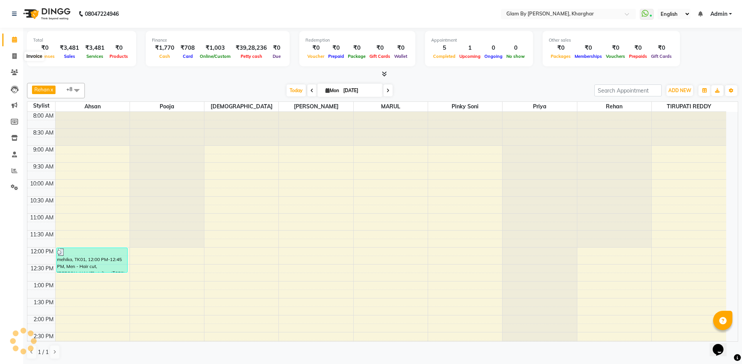
select select "3992"
select select "service"
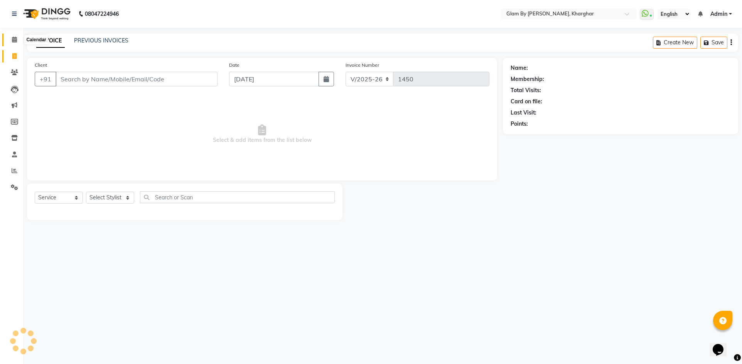
click at [14, 42] on icon at bounding box center [14, 40] width 5 height 6
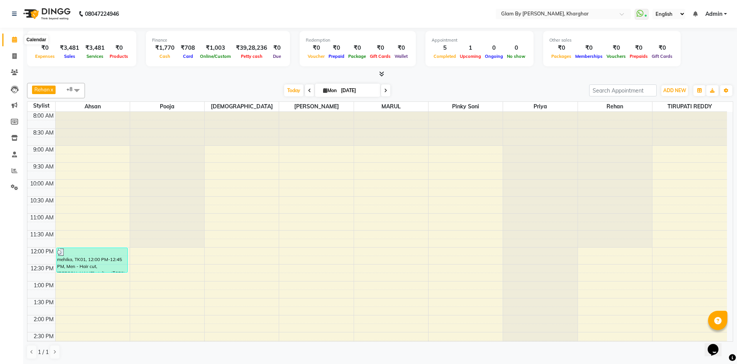
click at [13, 39] on icon at bounding box center [14, 40] width 5 height 6
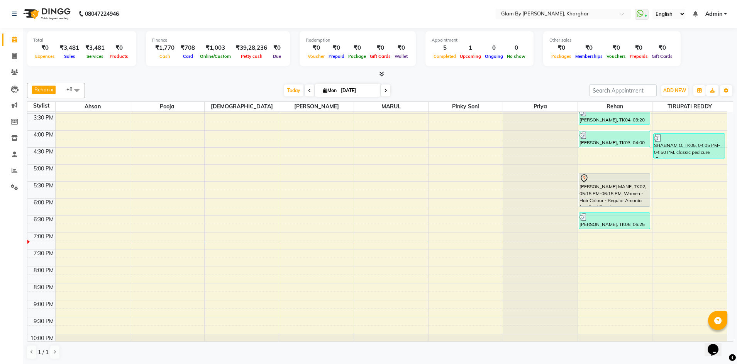
scroll to position [270, 0]
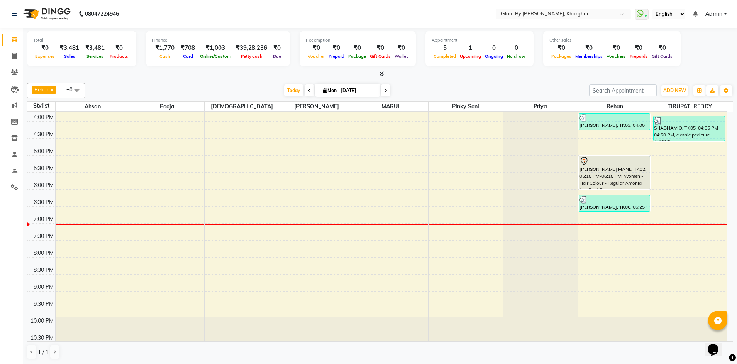
click at [149, 236] on div "8:00 AM 8:30 AM 9:00 AM 9:30 AM 10:00 AM 10:30 AM 11:00 AM 11:30 AM 12:00 PM 12…" at bounding box center [376, 96] width 699 height 509
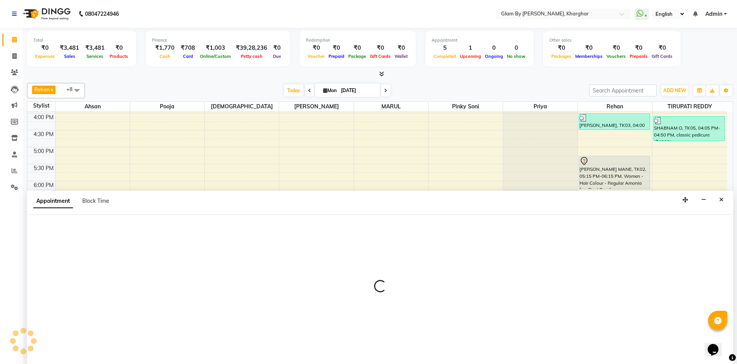
scroll to position [0, 0]
select select "35045"
select select "1170"
select select "tentative"
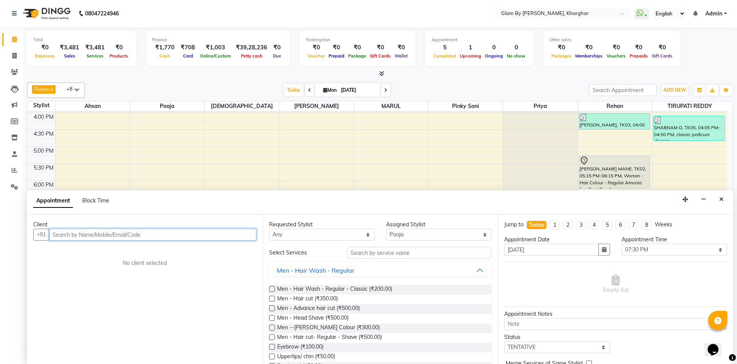
click at [58, 232] on input "text" at bounding box center [152, 235] width 207 height 12
type input "9833594904"
click at [235, 239] on button "Add Client" at bounding box center [240, 235] width 32 height 12
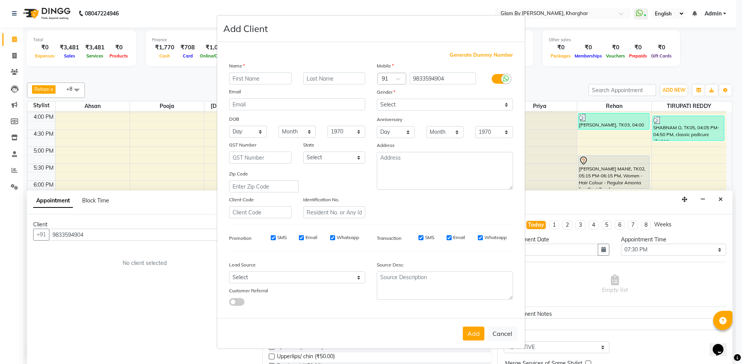
click at [237, 79] on input "text" at bounding box center [260, 79] width 63 height 12
type input "KETKI"
click at [310, 79] on input "text" at bounding box center [334, 79] width 63 height 12
type input "PAWAR"
click at [420, 103] on select "Select [DEMOGRAPHIC_DATA] [DEMOGRAPHIC_DATA] Other Prefer Not To Say" at bounding box center [445, 105] width 136 height 12
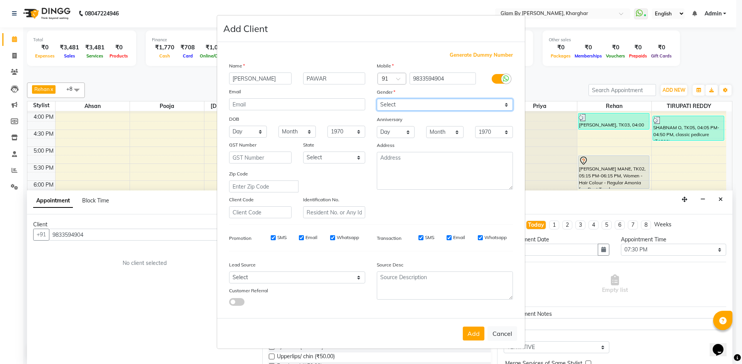
select select "[DEMOGRAPHIC_DATA]"
click at [377, 99] on select "Select [DEMOGRAPHIC_DATA] [DEMOGRAPHIC_DATA] Other Prefer Not To Say" at bounding box center [445, 105] width 136 height 12
click at [477, 335] on button "Add" at bounding box center [474, 334] width 22 height 14
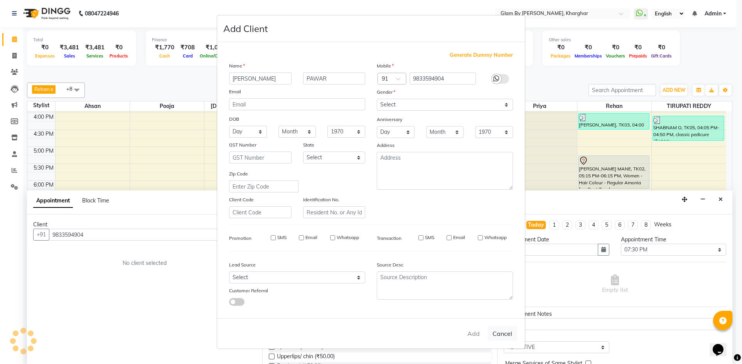
select select
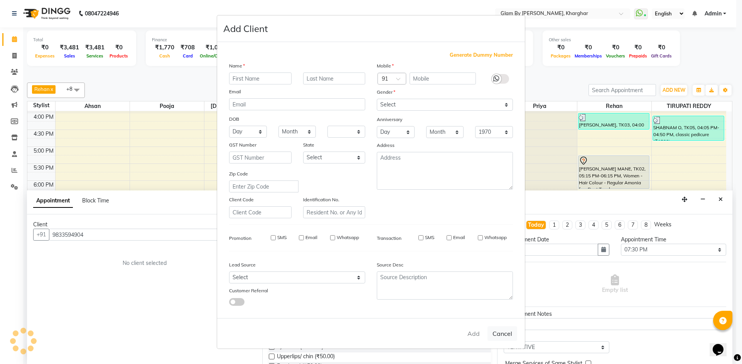
select select
checkbox input "false"
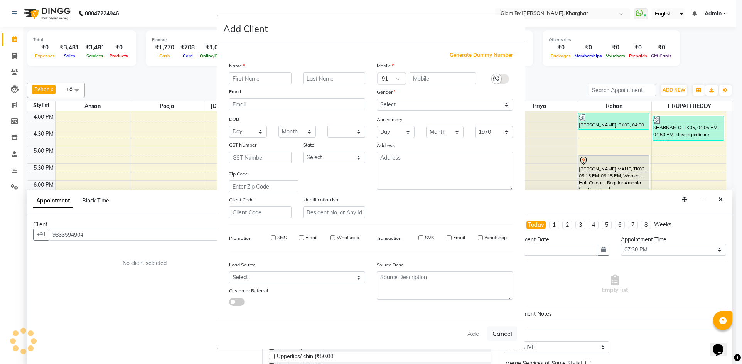
checkbox input "false"
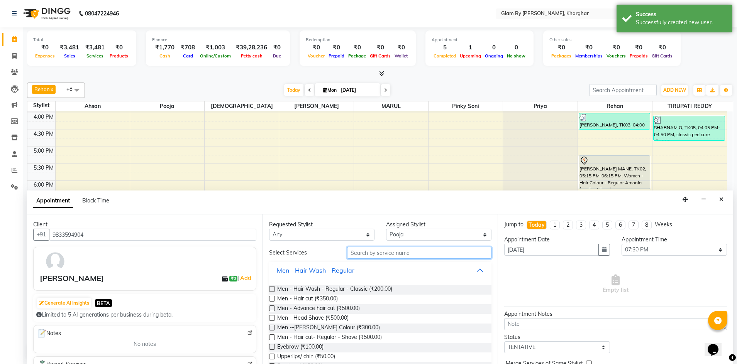
click at [361, 252] on input "text" at bounding box center [419, 253] width 144 height 12
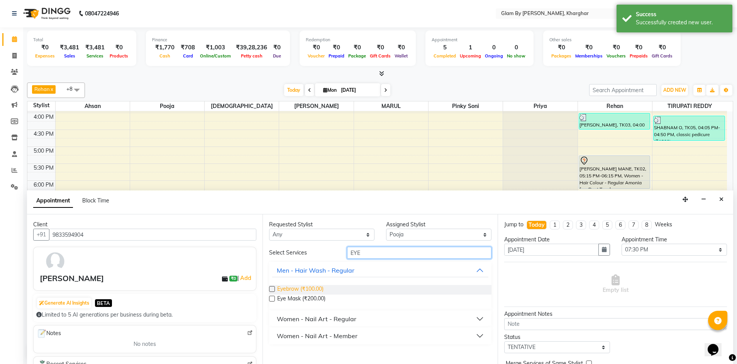
type input "EYE"
click at [301, 288] on span "Eyebrow (₹100.00)" at bounding box center [300, 290] width 46 height 10
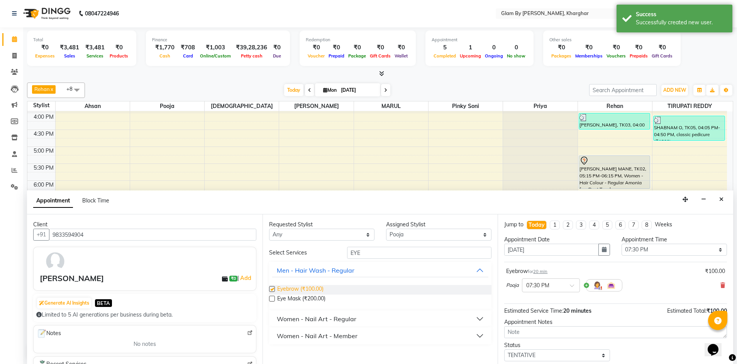
checkbox input "false"
drag, startPoint x: 365, startPoint y: 251, endPoint x: 333, endPoint y: 249, distance: 31.7
click at [333, 249] on div "Select Services EYE" at bounding box center [380, 253] width 234 height 12
click at [400, 235] on select "Select Ahsan Avi deol kuldeep kaur (maneger) MARUL neetu pinky soni Pooja priya…" at bounding box center [438, 235] width 105 height 12
select select "52399"
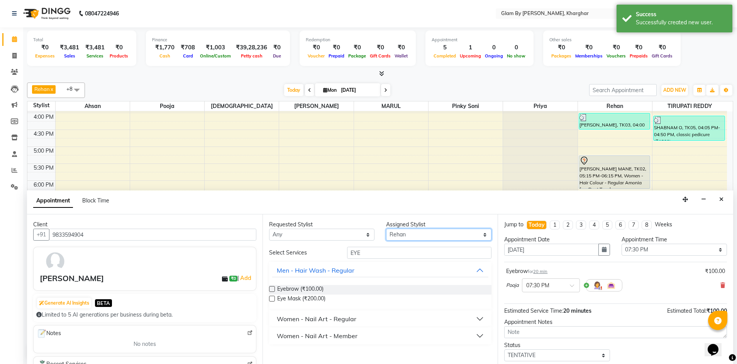
click at [386, 229] on select "Select Ahsan Avi deol kuldeep kaur (maneger) MARUL neetu pinky soni Pooja priya…" at bounding box center [438, 235] width 105 height 12
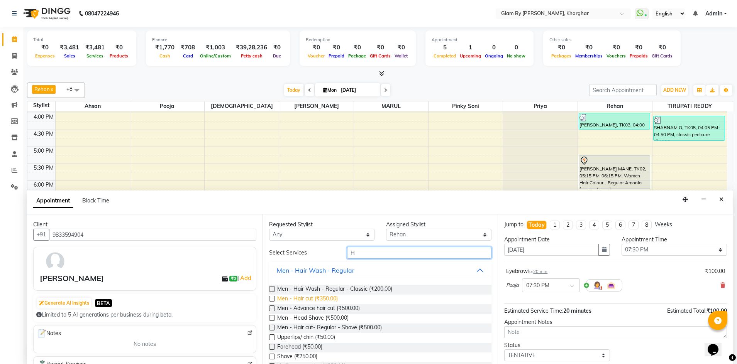
type input "H"
click at [321, 301] on span "Men - Hair cut (₹350.00)" at bounding box center [307, 300] width 61 height 10
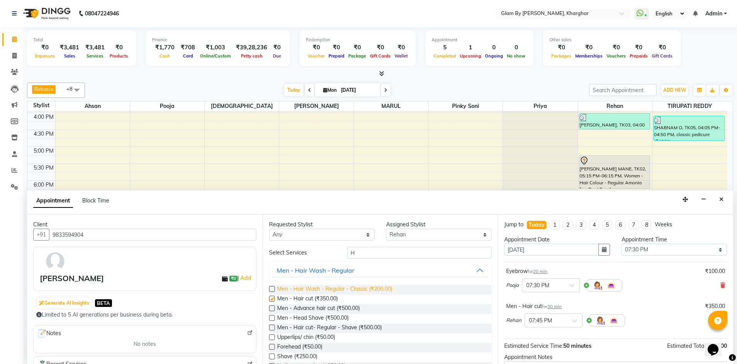
checkbox input "false"
drag, startPoint x: 355, startPoint y: 253, endPoint x: 339, endPoint y: 252, distance: 16.2
click at [341, 252] on div "H" at bounding box center [419, 253] width 156 height 12
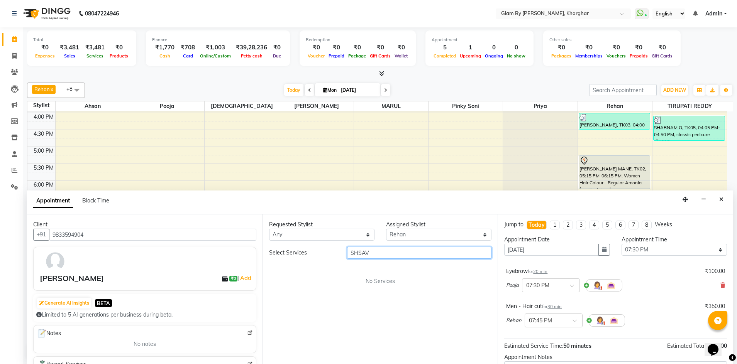
click at [372, 252] on input "SHSAV" at bounding box center [419, 253] width 144 height 12
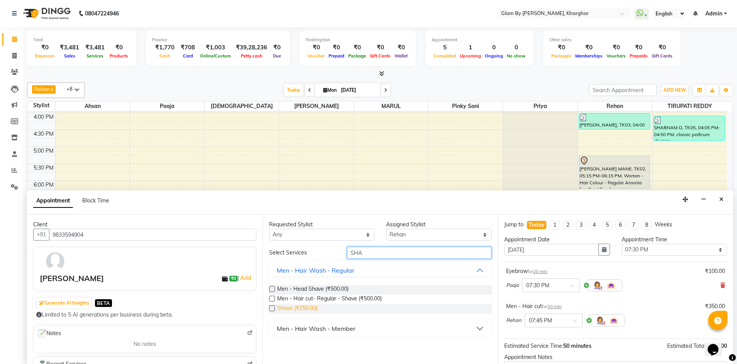
type input "SHA"
click at [291, 308] on span "Shave (₹250.00)" at bounding box center [297, 309] width 40 height 10
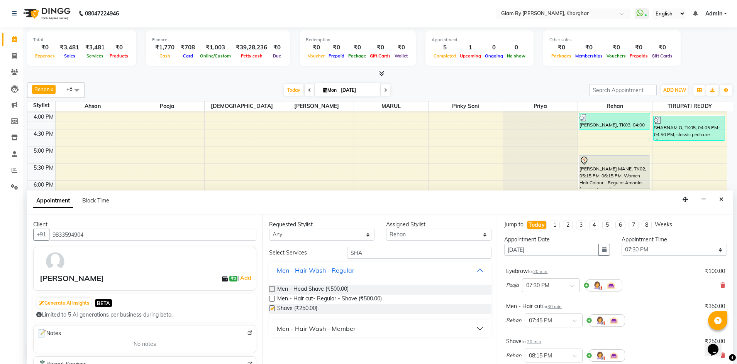
checkbox input "false"
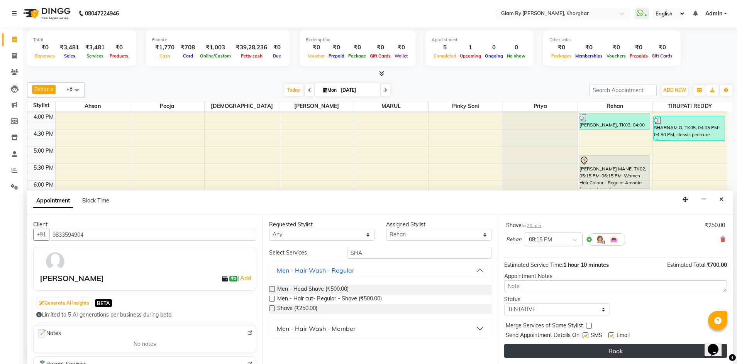
click at [610, 352] on button "Book" at bounding box center [615, 351] width 223 height 14
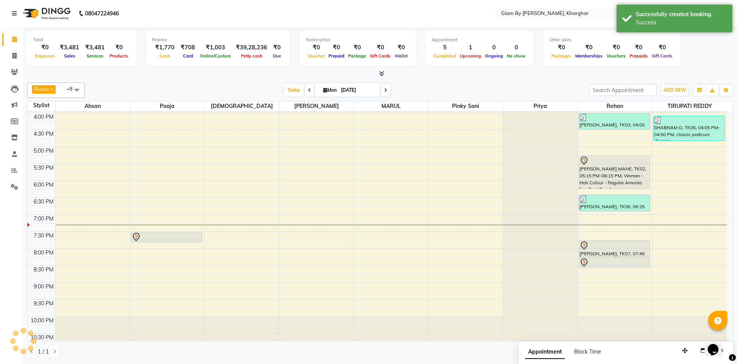
scroll to position [0, 0]
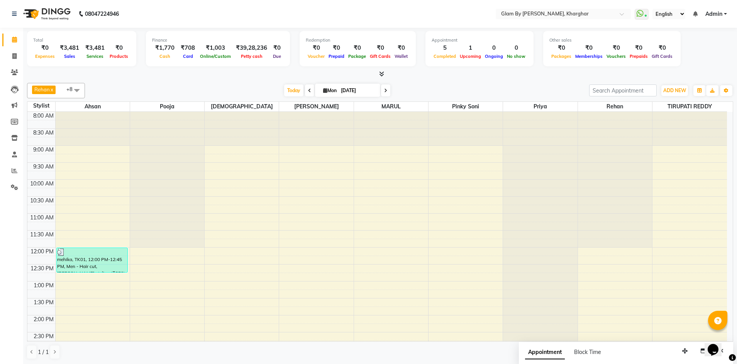
scroll to position [270, 0]
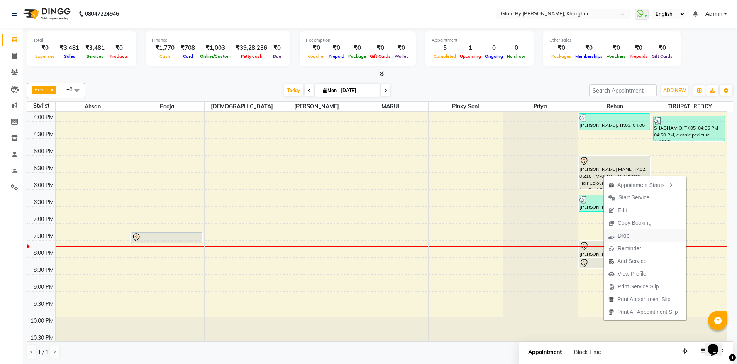
click at [627, 236] on span "Drop" at bounding box center [623, 236] width 12 height 8
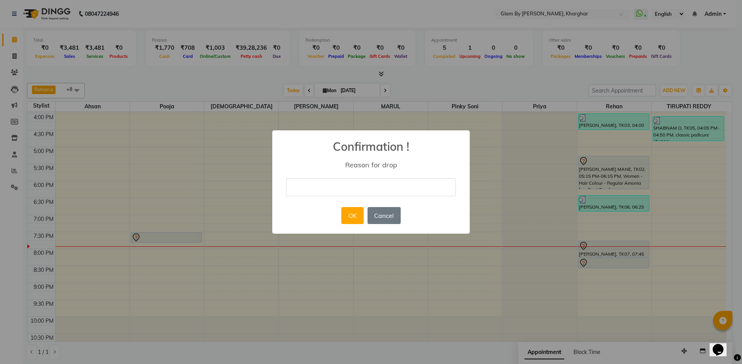
drag, startPoint x: 321, startPoint y: 187, endPoint x: 316, endPoint y: 193, distance: 7.7
click at [319, 187] on input "text" at bounding box center [371, 187] width 170 height 18
type input "not coming"
click at [349, 217] on button "OK" at bounding box center [352, 215] width 22 height 17
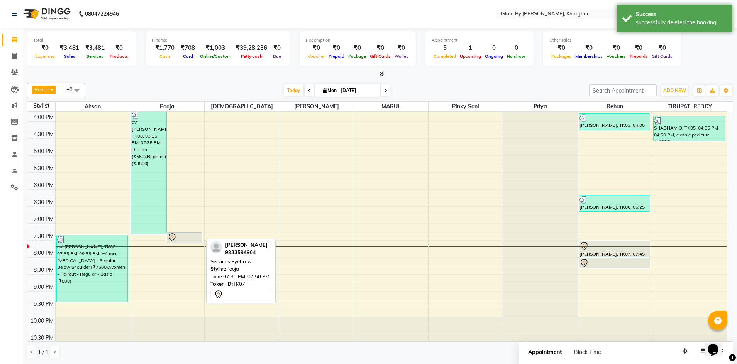
click at [196, 240] on div at bounding box center [184, 237] width 34 height 9
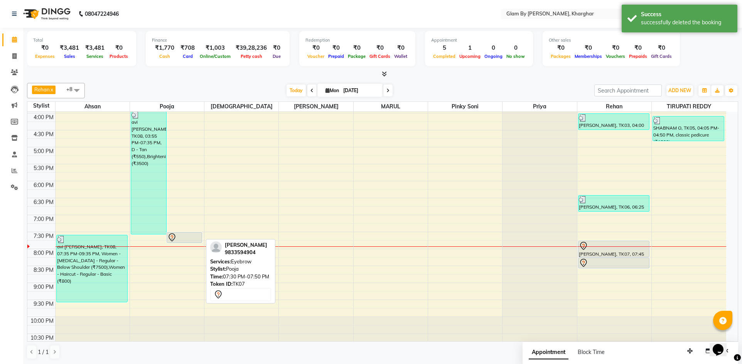
select select "7"
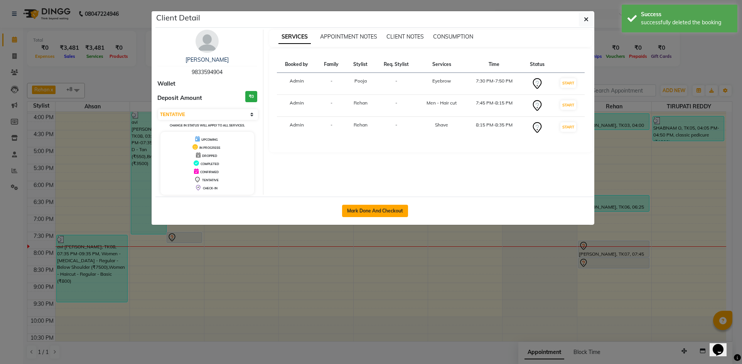
click at [359, 213] on button "Mark Done And Checkout" at bounding box center [375, 211] width 66 height 12
select select "service"
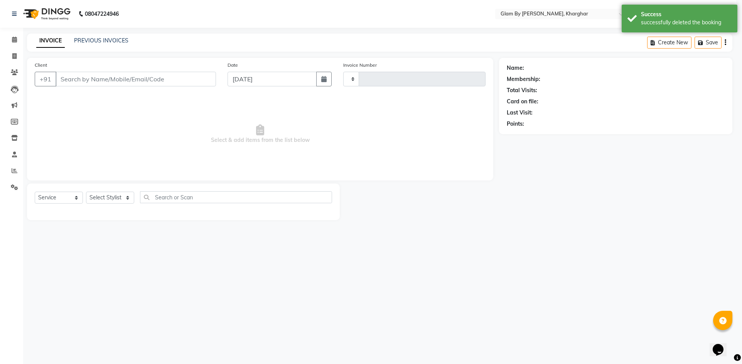
type input "1451"
select select "3992"
type input "9833594904"
select select "52399"
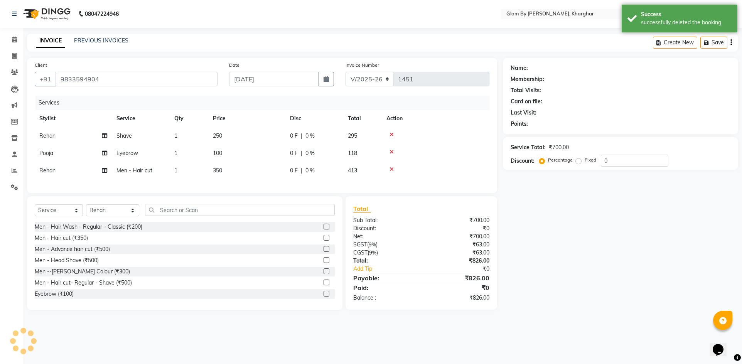
select select "1: Object"
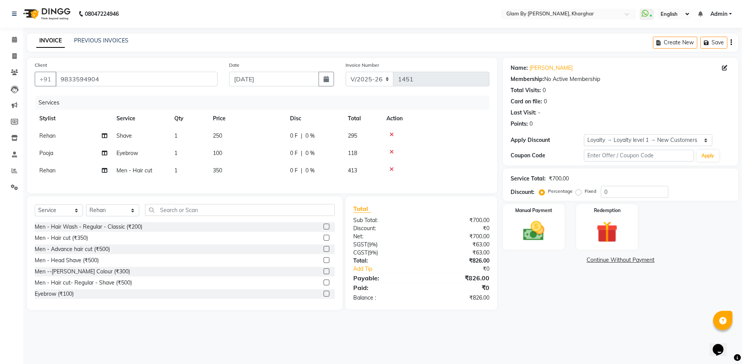
click at [392, 152] on icon at bounding box center [392, 151] width 4 height 5
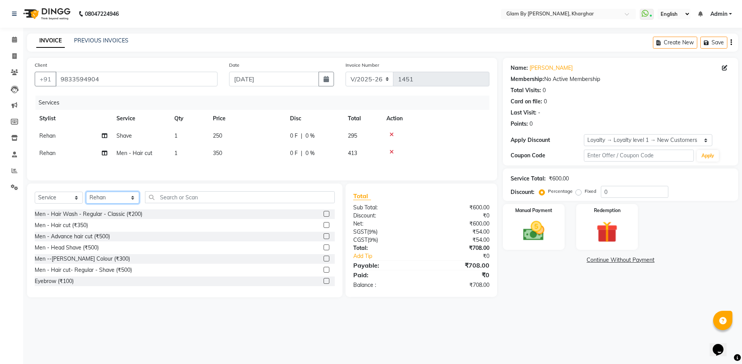
drag, startPoint x: 108, startPoint y: 199, endPoint x: 106, endPoint y: 203, distance: 4.3
click at [108, 199] on select "Select Stylist [PERSON_NAME] Avi [PERSON_NAME] [PERSON_NAME] (maneger) MARUL [P…" at bounding box center [112, 198] width 53 height 12
select select "35045"
click at [86, 193] on select "Select Stylist [PERSON_NAME] Avi [PERSON_NAME] [PERSON_NAME] (maneger) MARUL [P…" at bounding box center [112, 198] width 53 height 12
click at [161, 199] on input "text" at bounding box center [240, 197] width 190 height 12
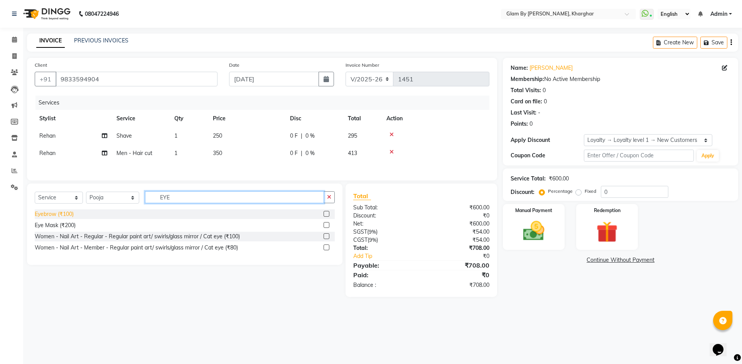
type input "EYE"
click at [68, 216] on div "Eyebrow (₹100)" at bounding box center [54, 214] width 39 height 8
checkbox input "false"
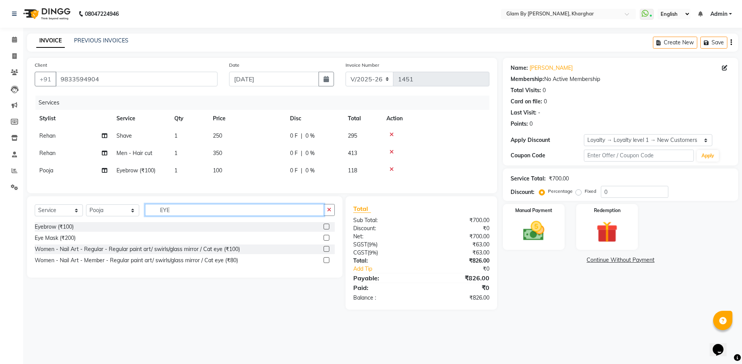
drag, startPoint x: 156, startPoint y: 215, endPoint x: 149, endPoint y: 216, distance: 6.6
click at [149, 216] on input "EYE" at bounding box center [234, 210] width 179 height 12
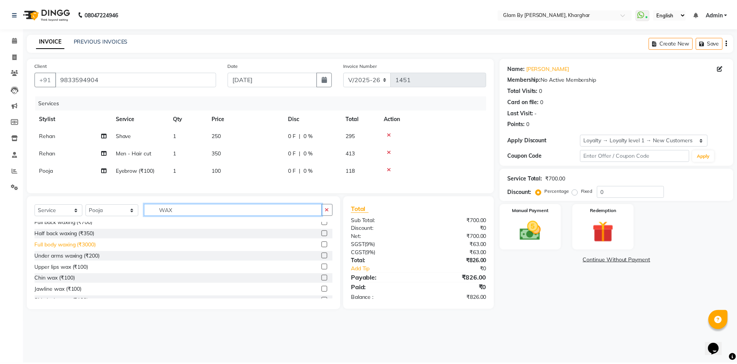
scroll to position [77, 0]
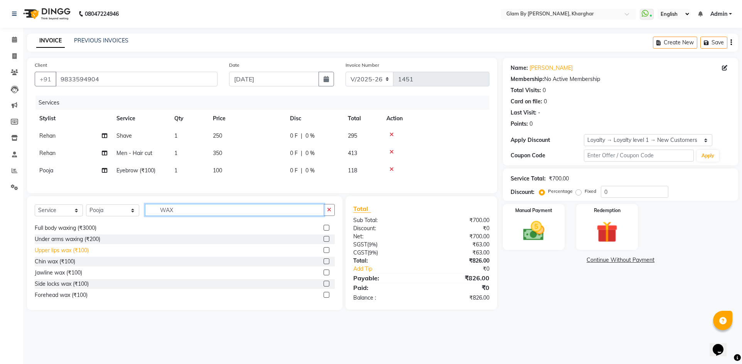
type input "WAX"
click at [69, 255] on div "Upper lips wax (₹100)" at bounding box center [62, 251] width 54 height 8
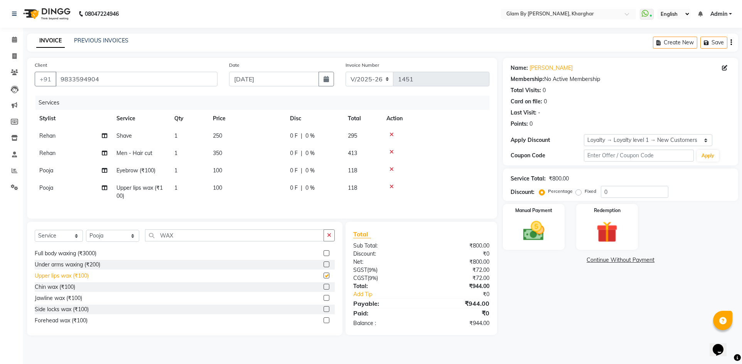
checkbox input "false"
click at [56, 291] on div "Chin wax (₹100)" at bounding box center [55, 287] width 41 height 8
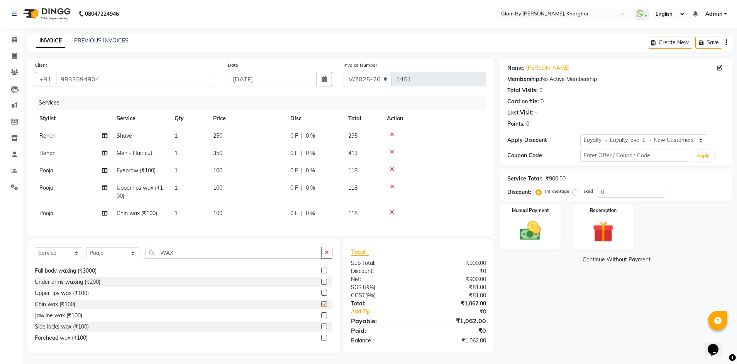
checkbox input "false"
click at [196, 218] on td "1" at bounding box center [189, 213] width 39 height 17
select select "35045"
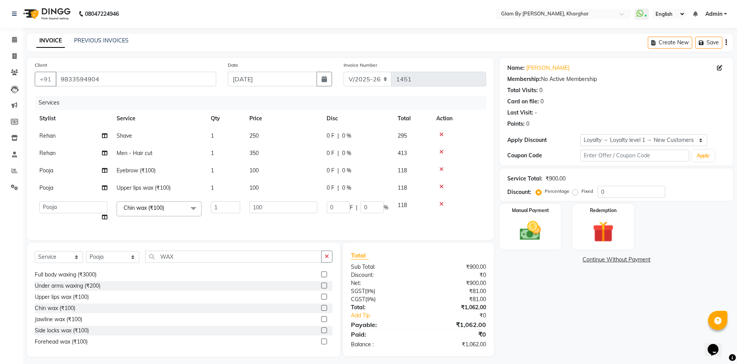
click at [228, 189] on td "1" at bounding box center [225, 187] width 39 height 17
select select "35045"
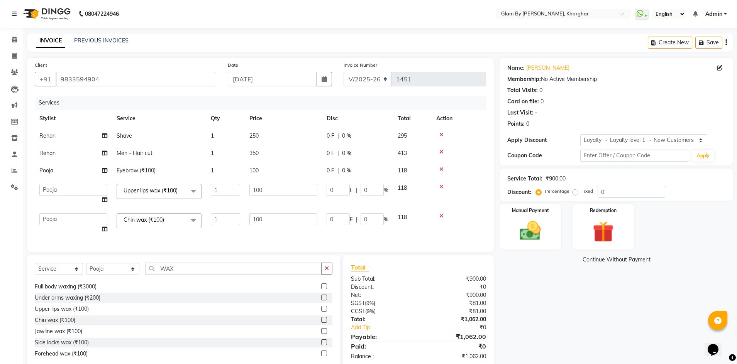
click at [234, 172] on td "1" at bounding box center [225, 170] width 39 height 17
select select "35045"
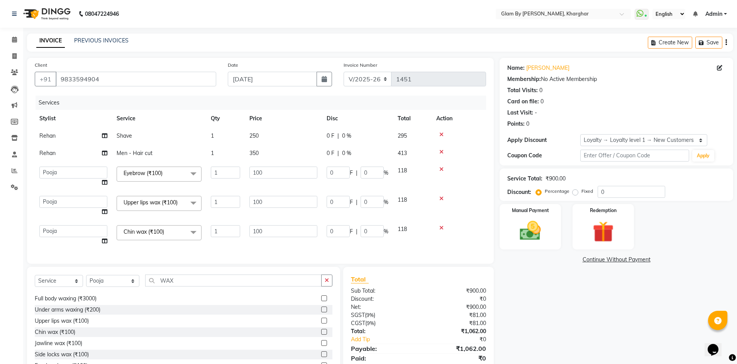
click at [237, 153] on td "1" at bounding box center [225, 153] width 39 height 17
select select "52399"
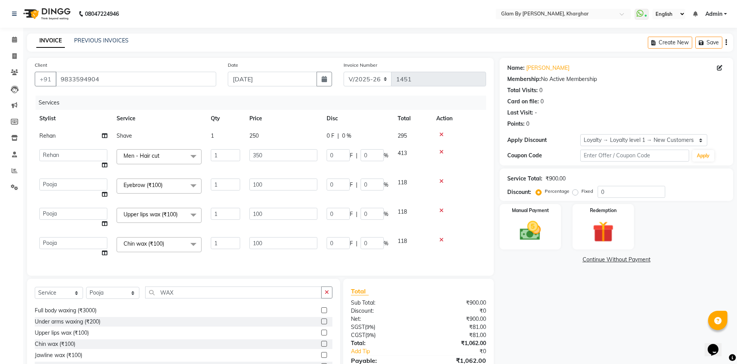
click at [239, 137] on td "1" at bounding box center [225, 135] width 39 height 17
select select "52399"
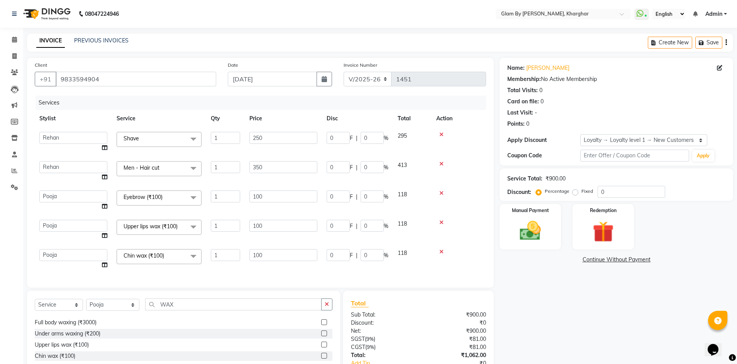
scroll to position [58, 0]
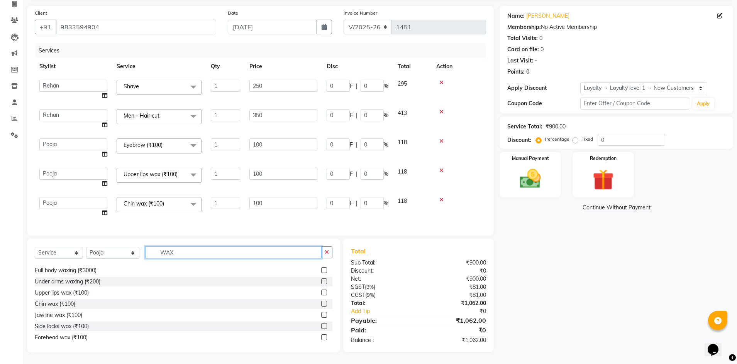
drag, startPoint x: 171, startPoint y: 252, endPoint x: 144, endPoint y: 251, distance: 27.0
click at [145, 251] on input "WAX" at bounding box center [233, 253] width 177 height 12
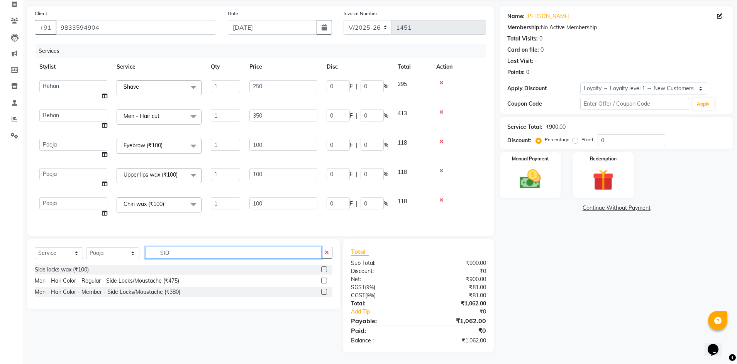
scroll to position [57, 0]
type input "SID"
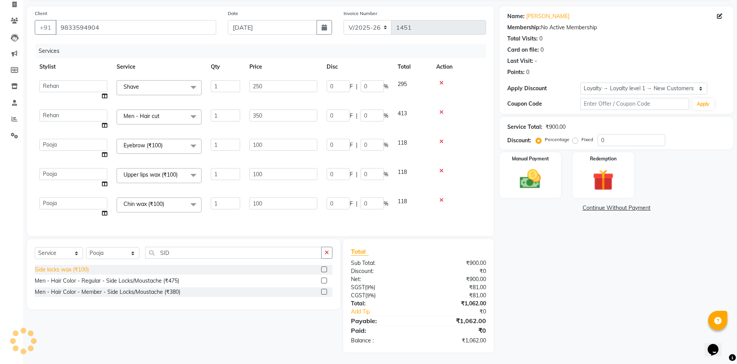
click at [78, 272] on div "Side locks wax (₹100)" at bounding box center [62, 270] width 54 height 8
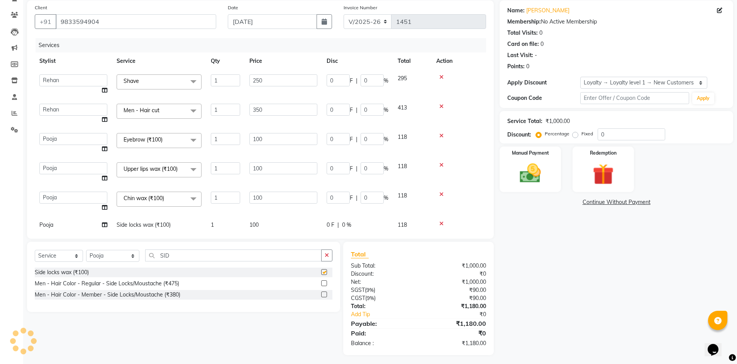
checkbox input "false"
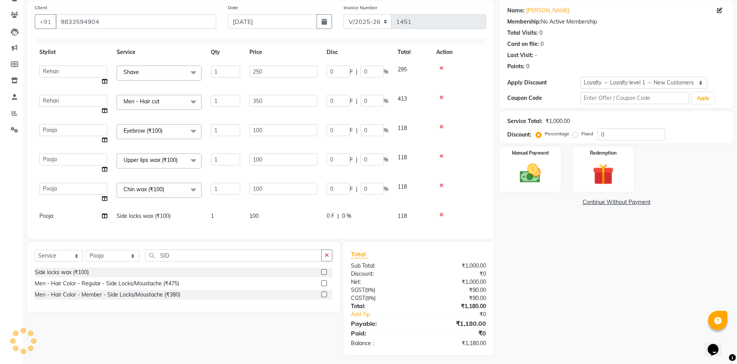
scroll to position [60, 0]
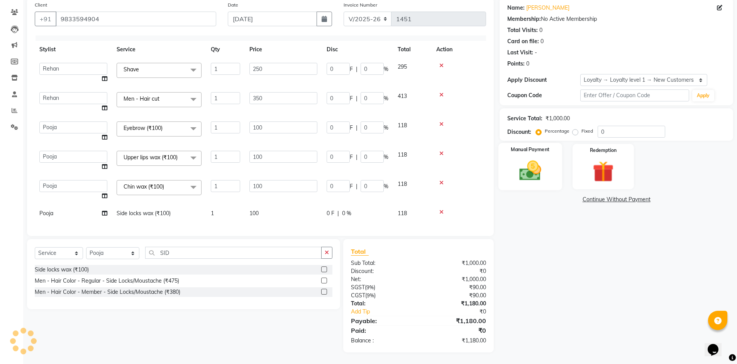
click at [543, 181] on img at bounding box center [530, 170] width 36 height 25
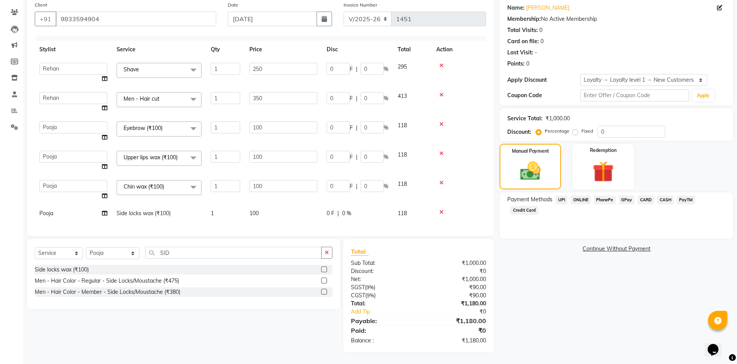
click at [665, 199] on span "CASH" at bounding box center [665, 200] width 17 height 9
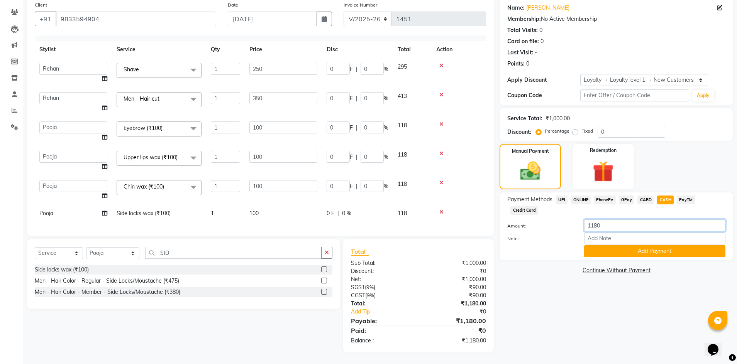
drag, startPoint x: 607, startPoint y: 218, endPoint x: 568, endPoint y: 216, distance: 38.6
click at [568, 220] on div "Amount: 1180" at bounding box center [616, 226] width 230 height 13
type input "1000"
click at [631, 245] on button "Add Payment" at bounding box center [654, 251] width 141 height 12
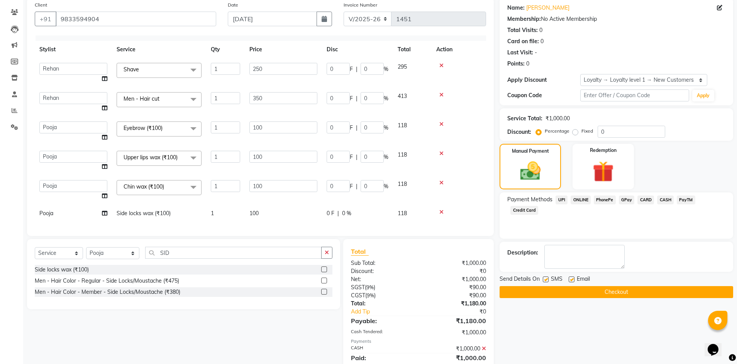
click at [578, 201] on span "ONLINE" at bounding box center [580, 200] width 20 height 9
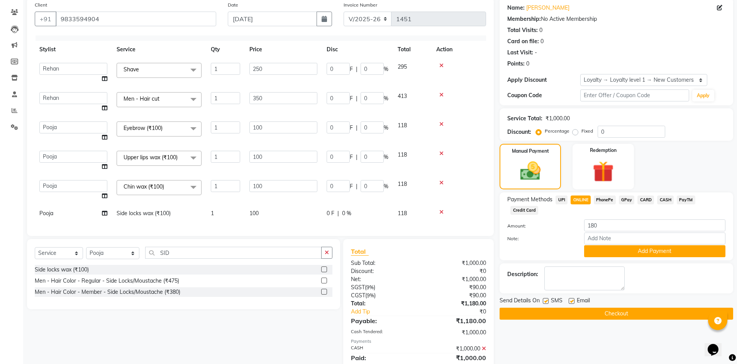
click at [77, 209] on td "Pooja" at bounding box center [73, 213] width 77 height 17
select select "35045"
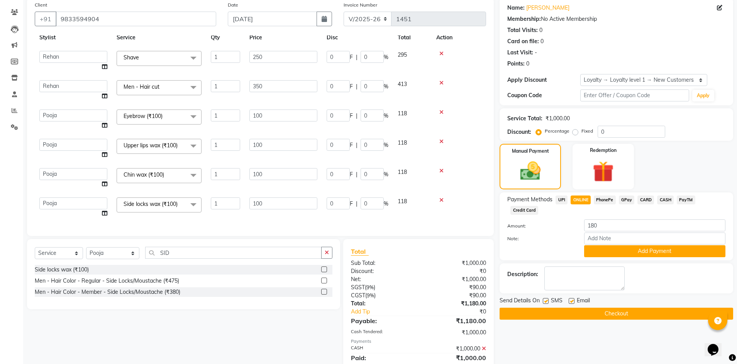
scroll to position [27, 0]
click at [654, 245] on button "Add Payment" at bounding box center [654, 251] width 141 height 12
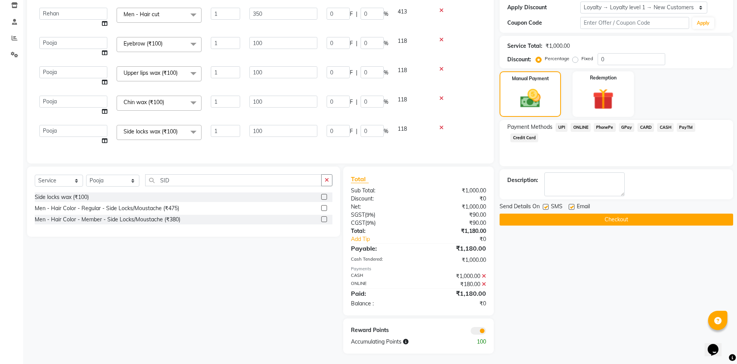
scroll to position [134, 0]
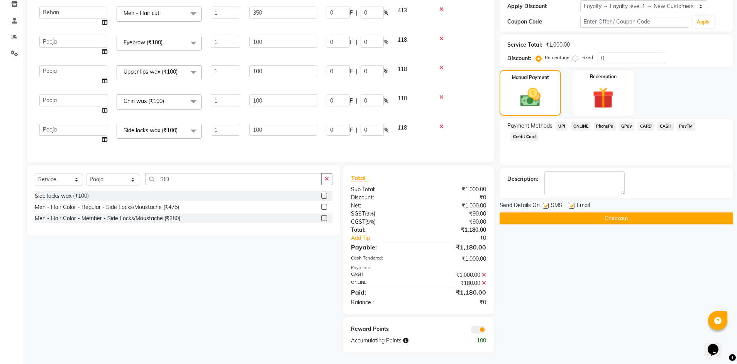
click at [608, 218] on button "Checkout" at bounding box center [615, 219] width 233 height 12
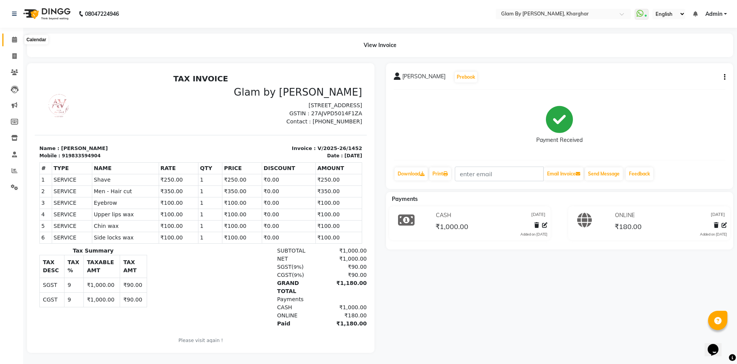
click at [11, 42] on span at bounding box center [15, 39] width 14 height 9
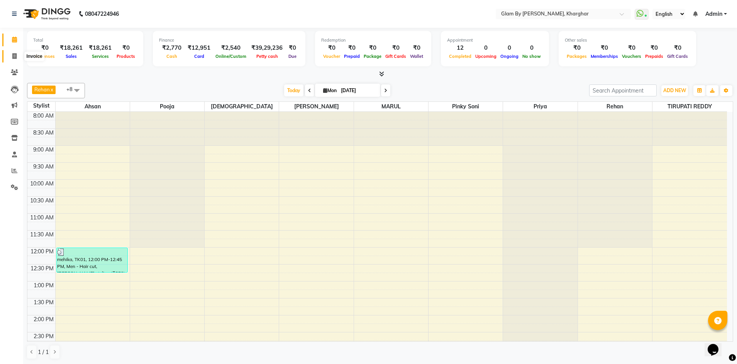
click at [14, 57] on icon at bounding box center [14, 56] width 4 height 6
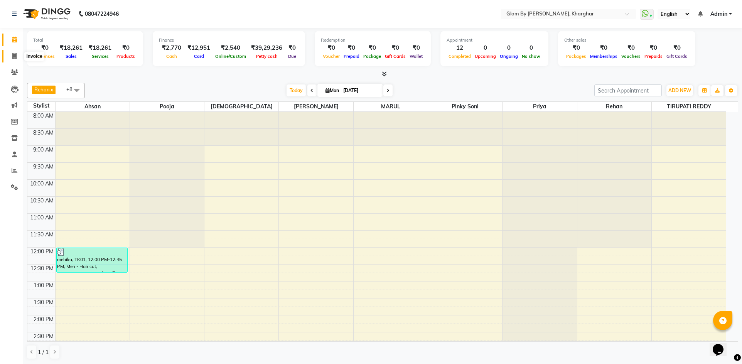
select select "3992"
select select "service"
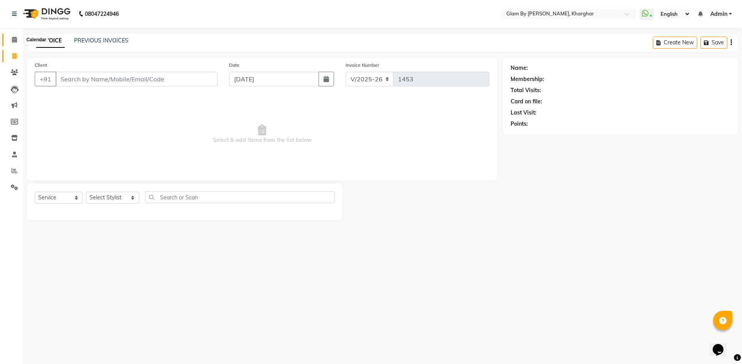
click at [14, 40] on icon at bounding box center [14, 40] width 5 height 6
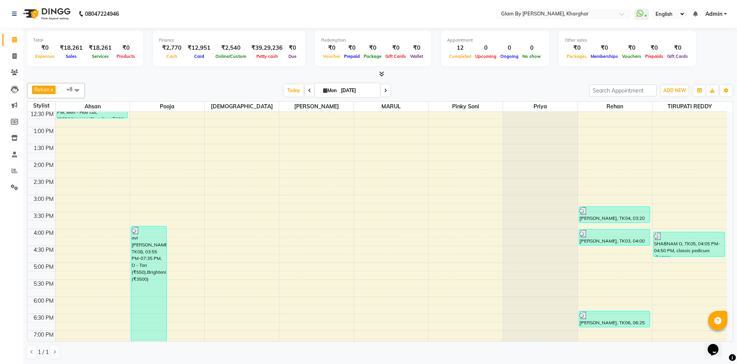
scroll to position [270, 0]
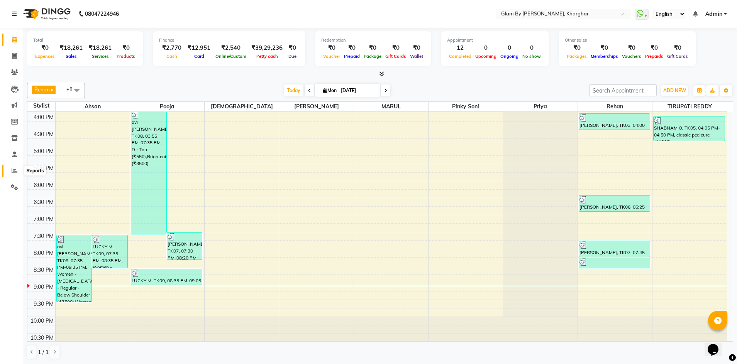
click at [12, 173] on icon at bounding box center [15, 171] width 6 height 6
